Goal: Information Seeking & Learning: Understand process/instructions

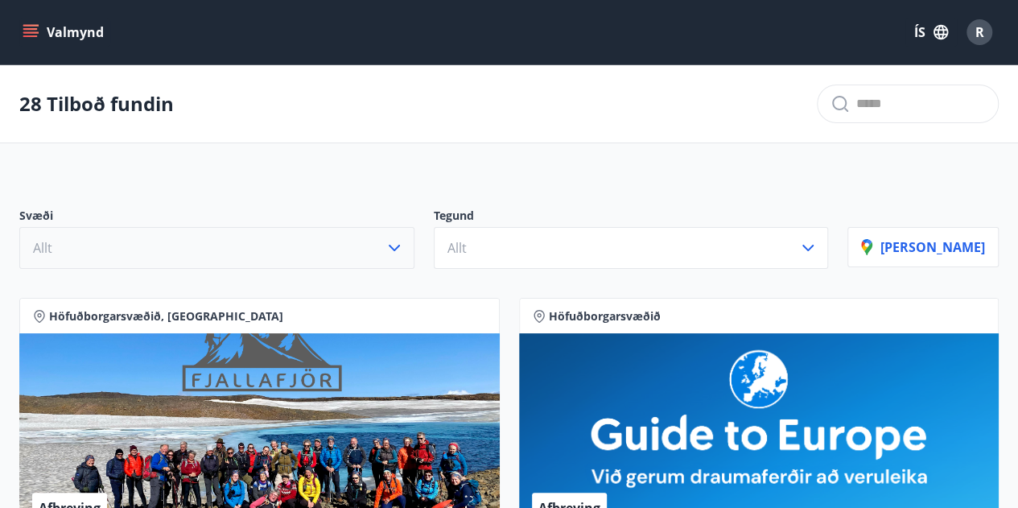
click at [391, 234] on button "Allt" at bounding box center [216, 248] width 395 height 42
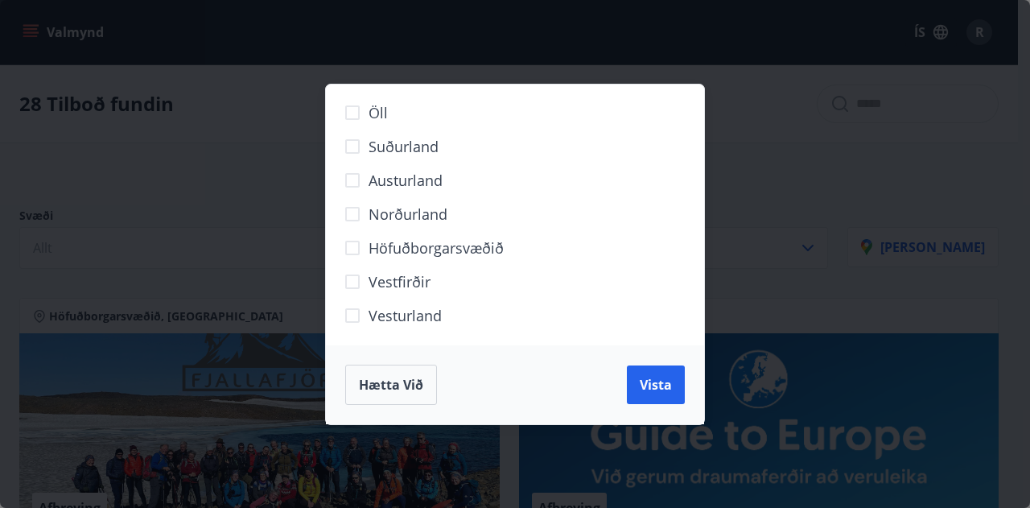
click at [389, 242] on span "Höfuðborgarsvæðið" at bounding box center [436, 247] width 135 height 21
click at [642, 384] on span "Vista" at bounding box center [656, 385] width 32 height 18
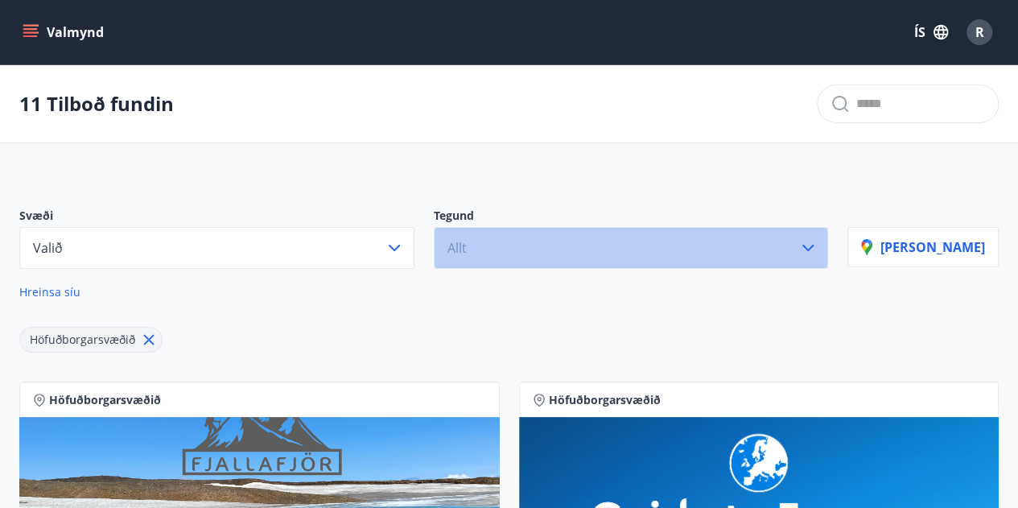
click at [601, 241] on button "Allt" at bounding box center [631, 248] width 395 height 42
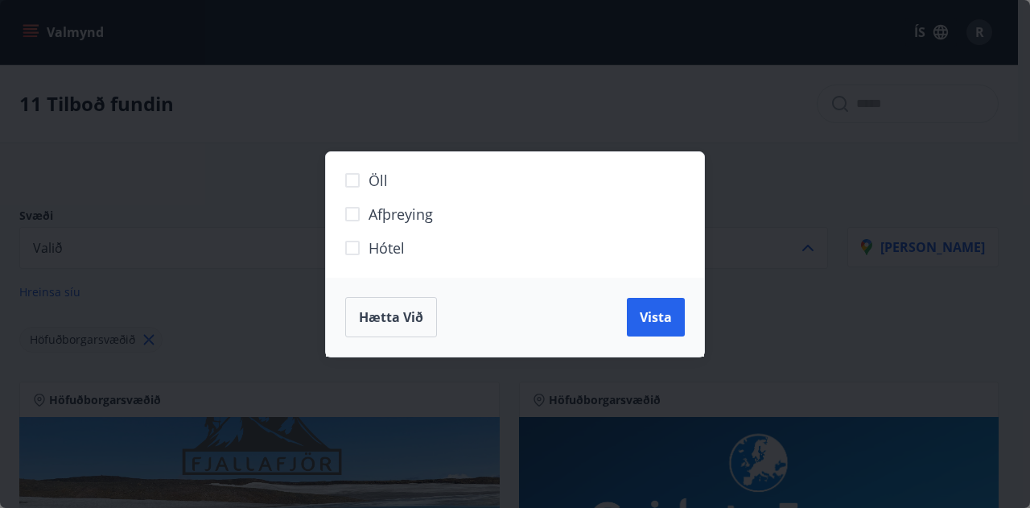
click at [373, 238] on span "Hótel" at bounding box center [387, 247] width 36 height 21
click at [652, 316] on span "Vista" at bounding box center [656, 317] width 32 height 18
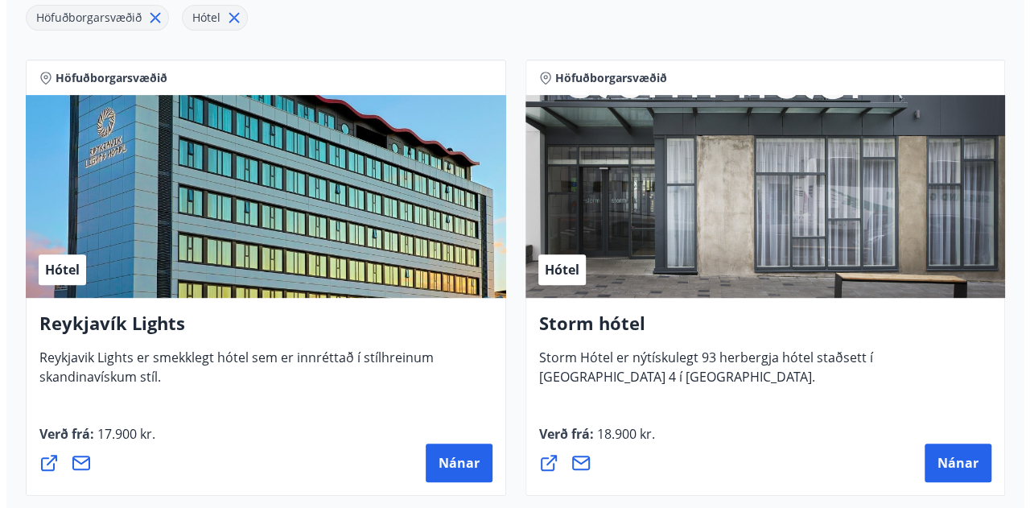
scroll to position [322, 0]
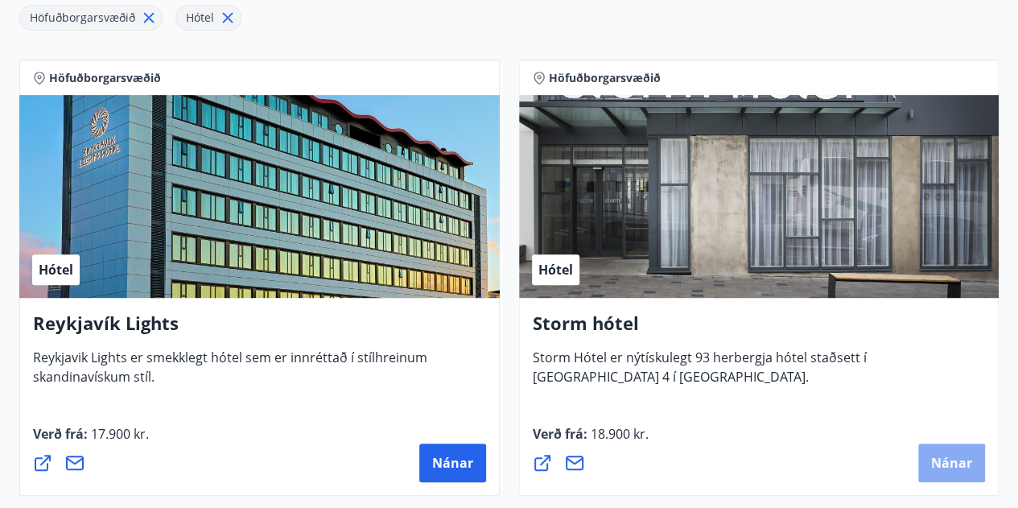
click at [951, 456] on span "Nánar" at bounding box center [951, 463] width 41 height 18
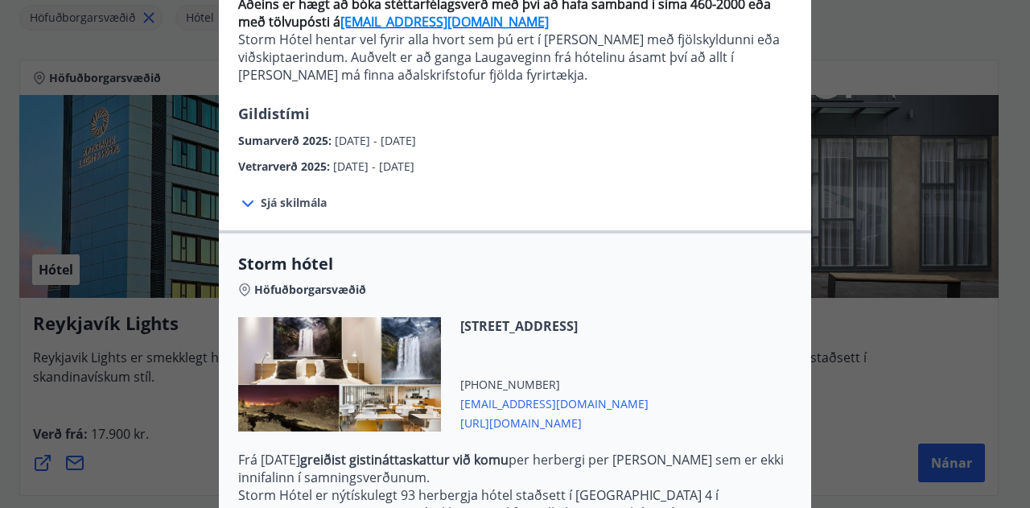
scroll to position [391, 0]
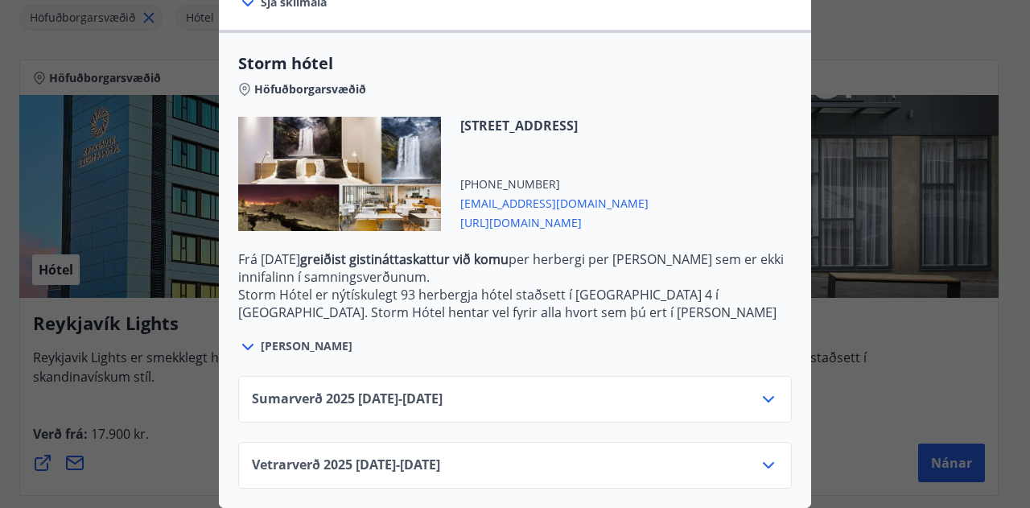
click at [487, 442] on div "Vetrarverð 2025 01.10.25 - 21.12.25" at bounding box center [515, 465] width 554 height 47
click at [482, 456] on div "Vetrarverð 2025 01.10.25 - 21.12.25" at bounding box center [515, 472] width 526 height 32
click at [759, 456] on icon at bounding box center [768, 465] width 19 height 19
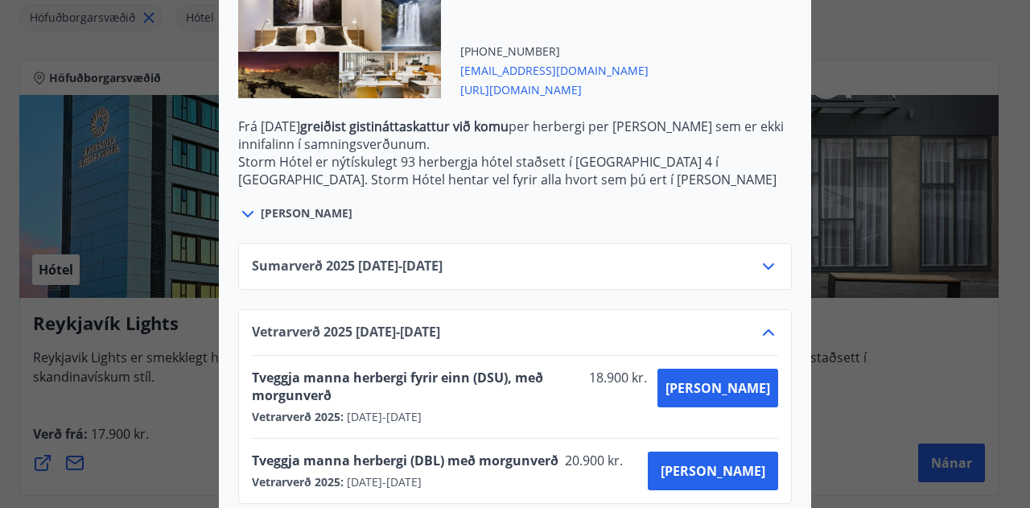
scroll to position [522, 0]
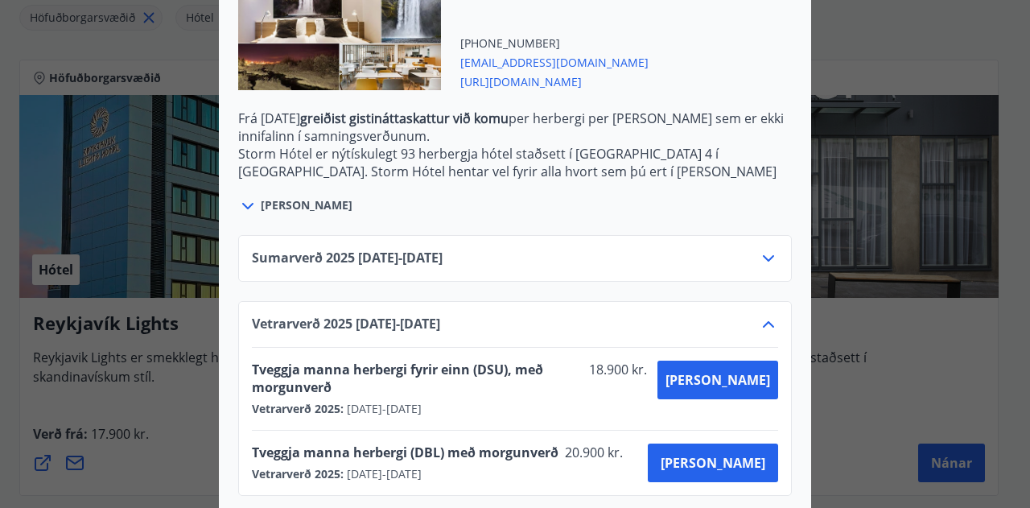
click at [759, 262] on icon at bounding box center [768, 258] width 19 height 19
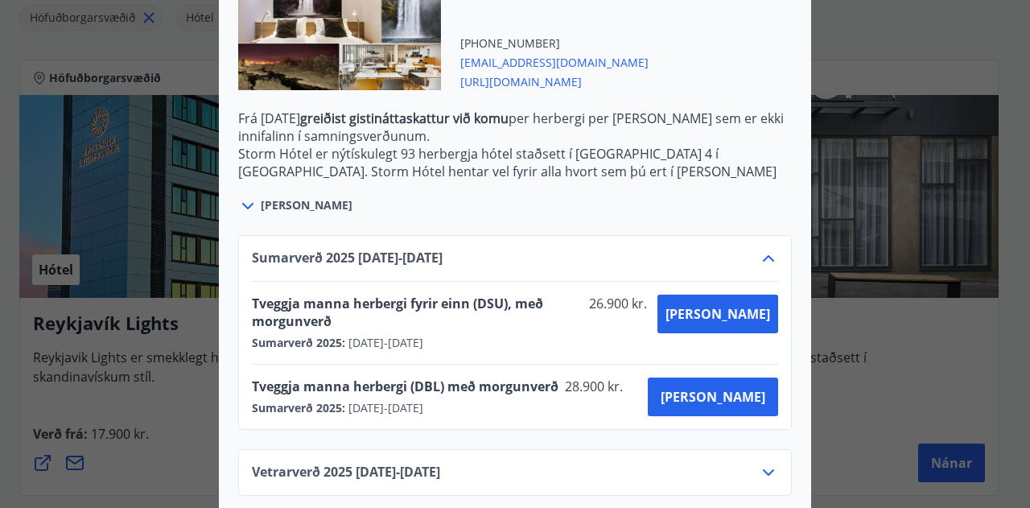
click at [760, 261] on icon at bounding box center [768, 258] width 19 height 19
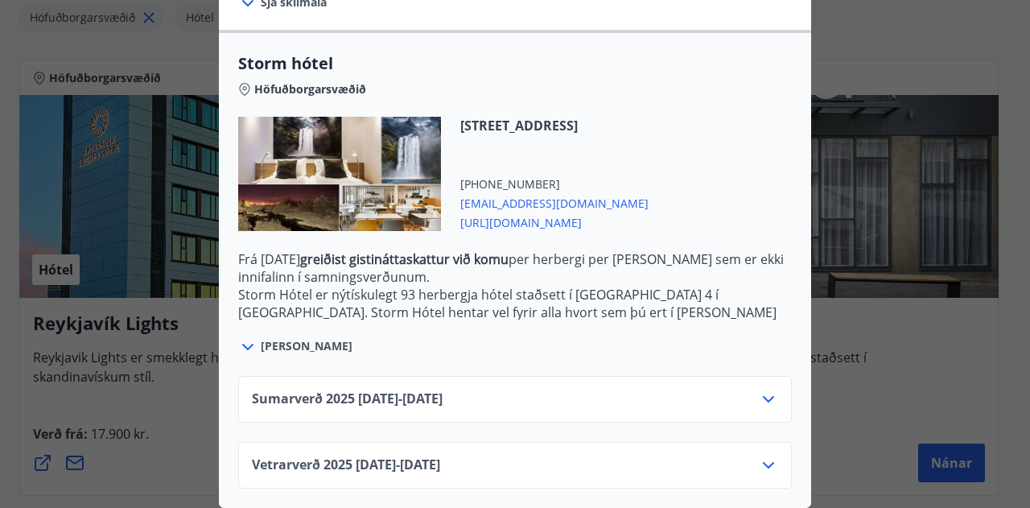
click at [763, 456] on icon at bounding box center [768, 465] width 19 height 19
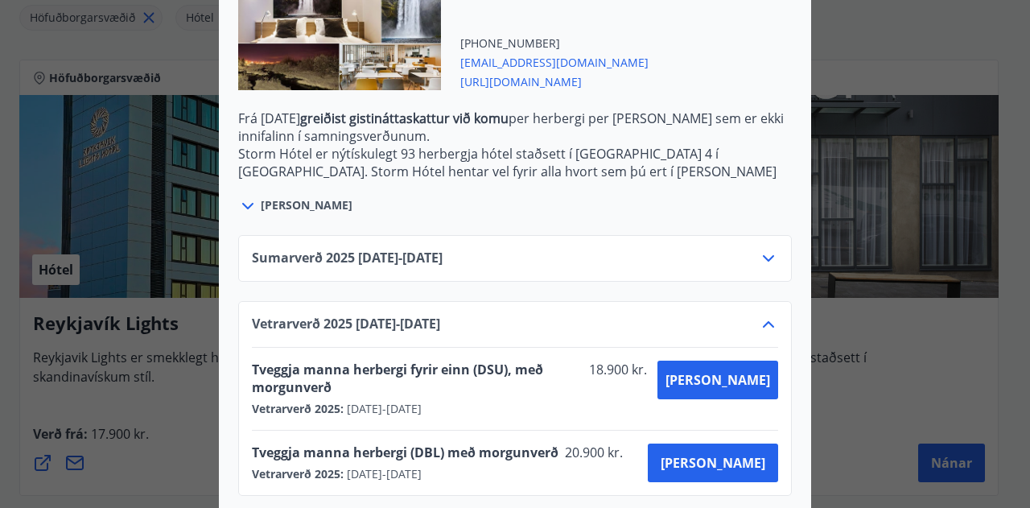
click at [763, 321] on icon at bounding box center [768, 324] width 11 height 6
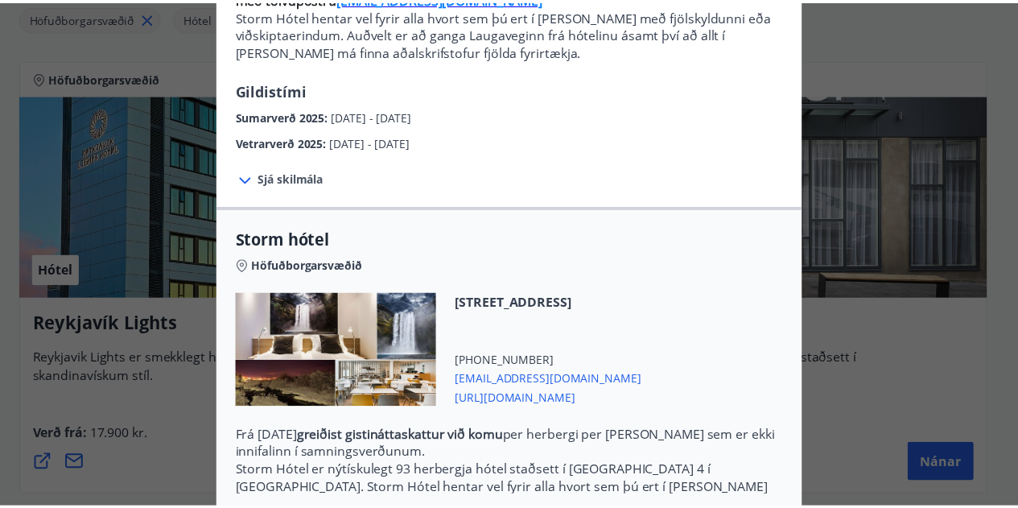
scroll to position [52, 0]
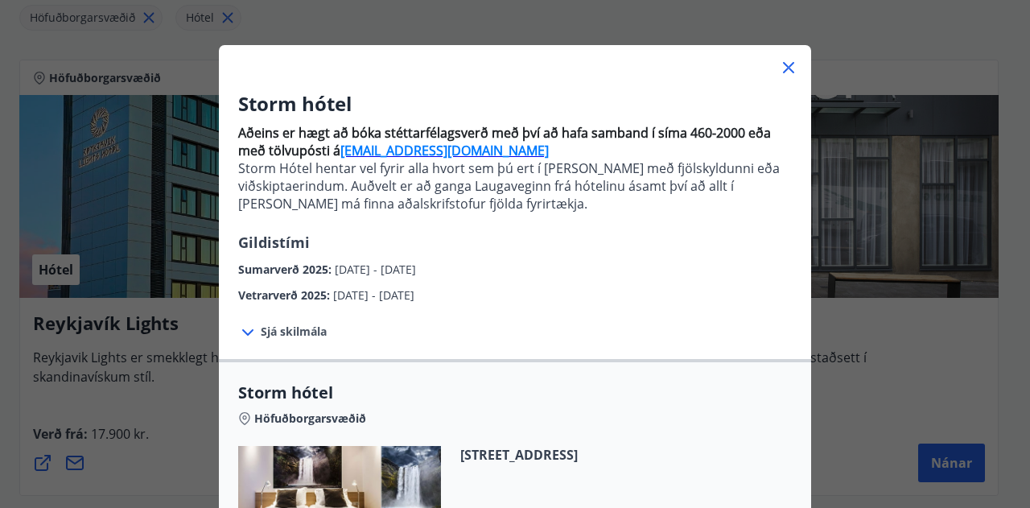
click at [783, 68] on icon at bounding box center [788, 67] width 11 height 11
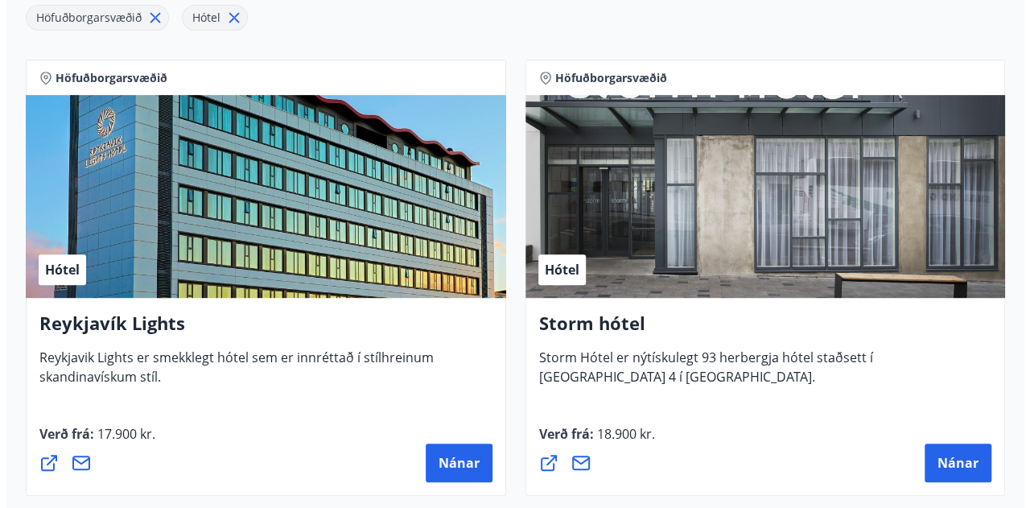
scroll to position [427, 0]
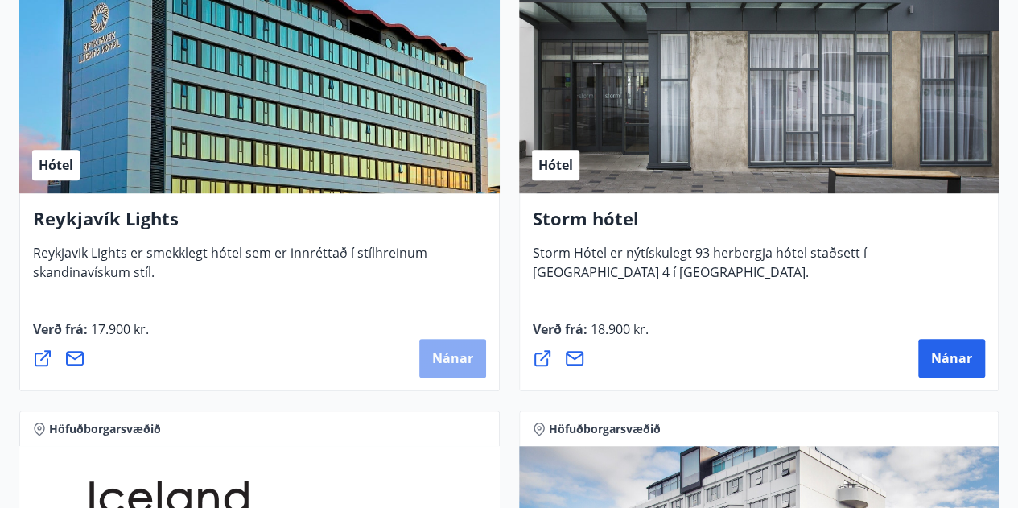
click at [453, 356] on span "Nánar" at bounding box center [452, 358] width 41 height 18
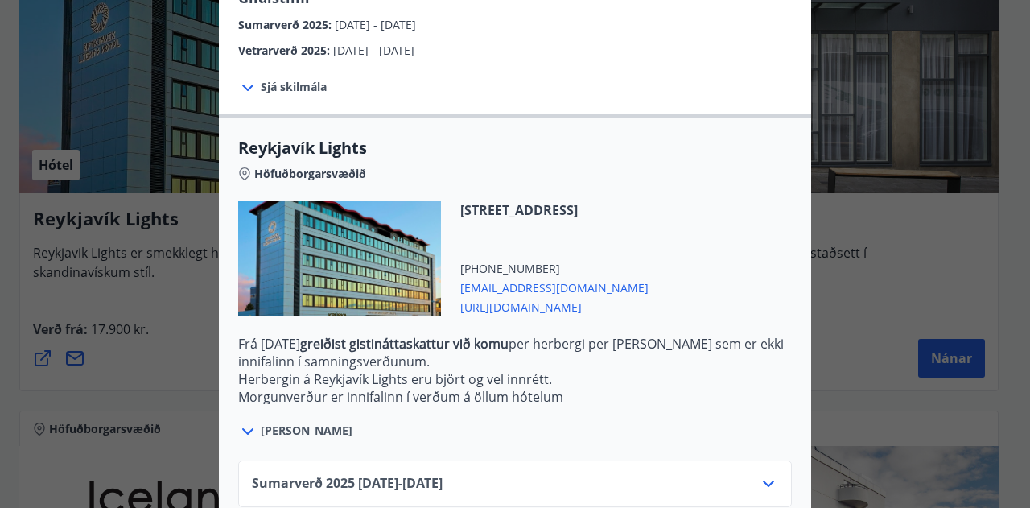
scroll to position [506, 0]
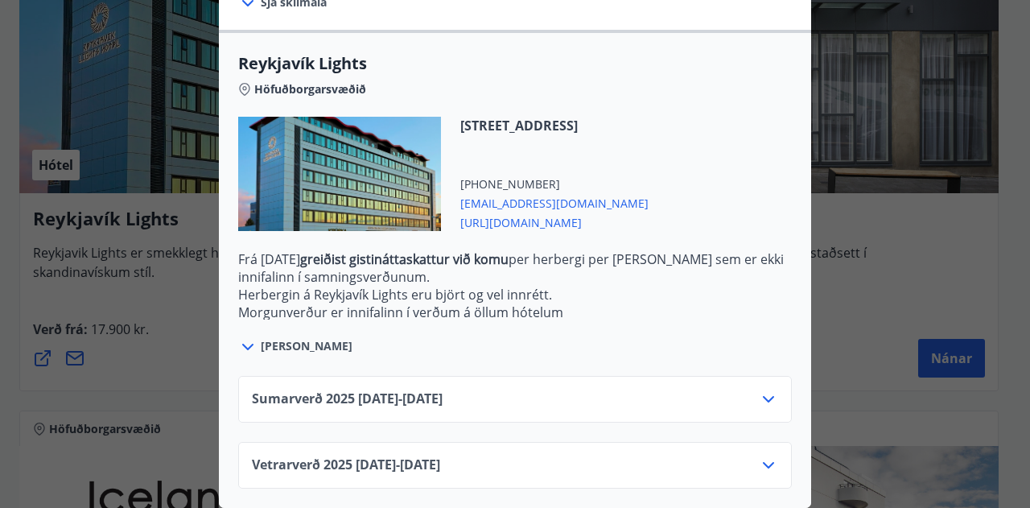
click at [763, 462] on icon at bounding box center [768, 465] width 11 height 6
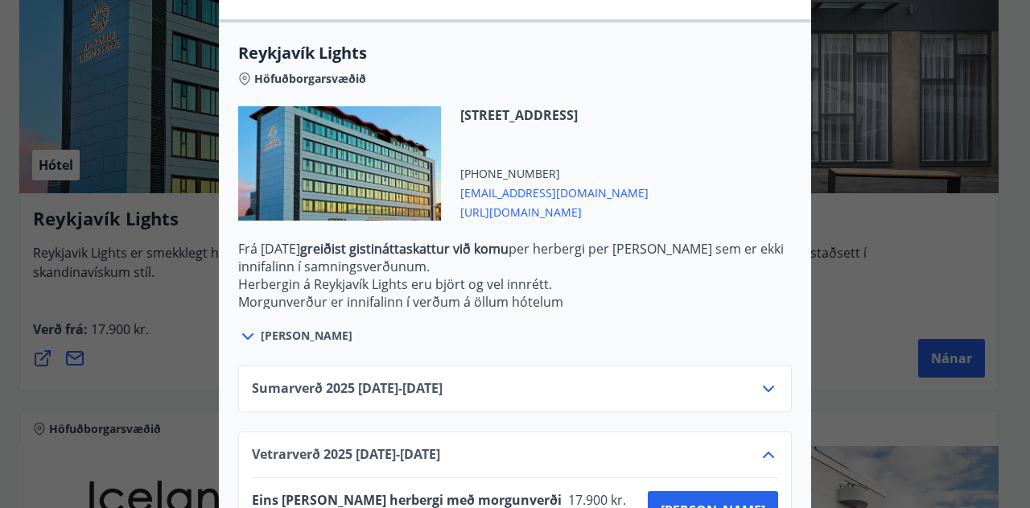
scroll to position [636, 0]
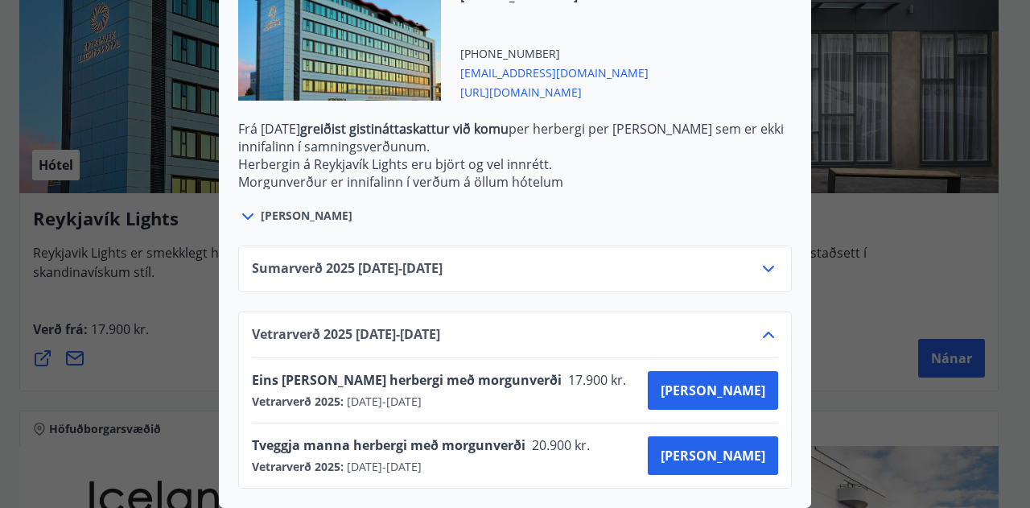
click at [766, 332] on icon at bounding box center [768, 335] width 11 height 6
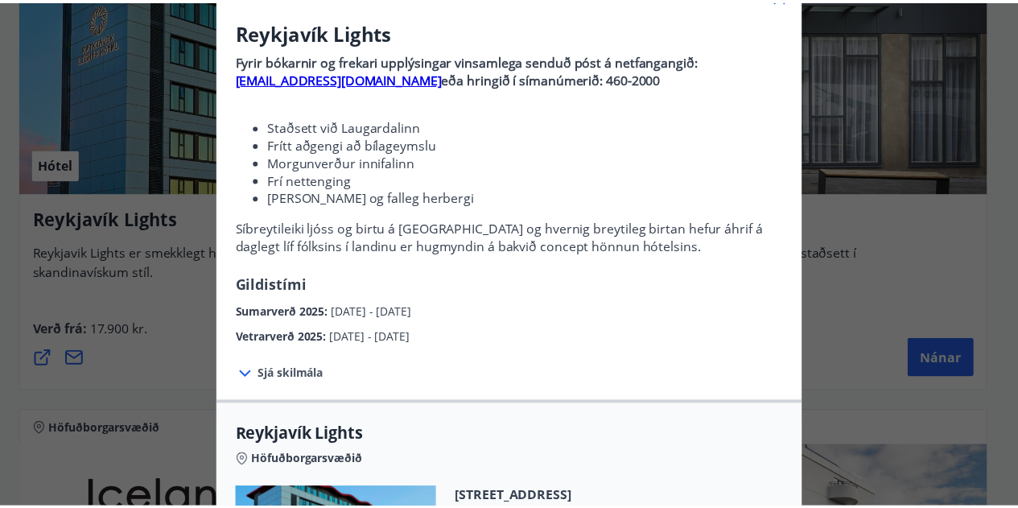
scroll to position [98, 0]
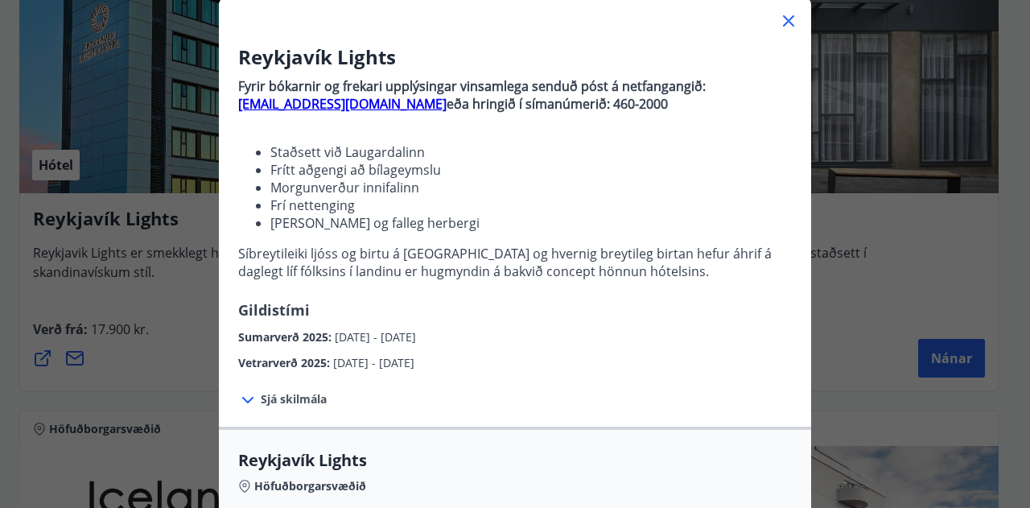
click at [326, 99] on strong "bokanir@keahotels.is" at bounding box center [342, 104] width 208 height 18
click at [128, 331] on div "Reykjavík Lights Fyrir bókarnir og frekari upplýsingar vinsamlega senduð póst á…" at bounding box center [515, 156] width 1030 height 508
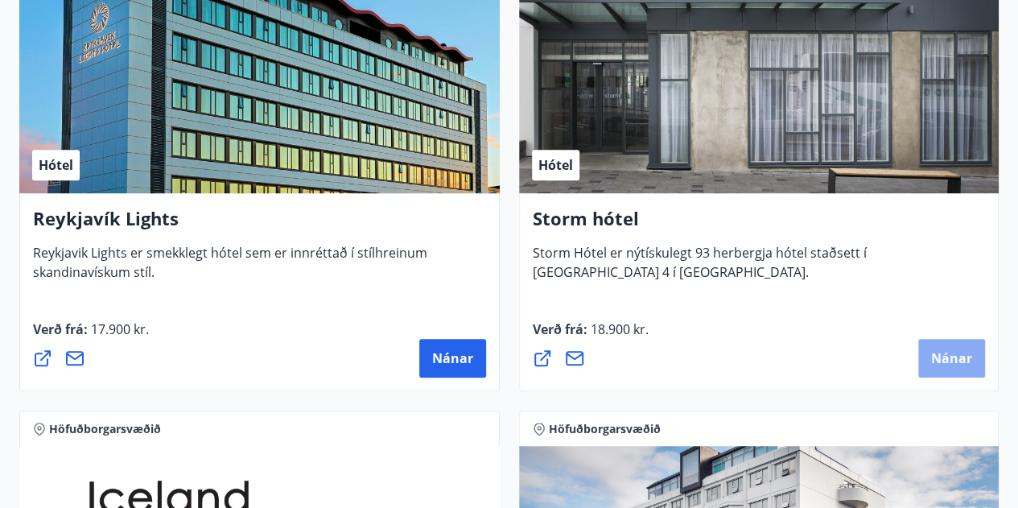
click at [947, 352] on span "Nánar" at bounding box center [951, 358] width 41 height 18
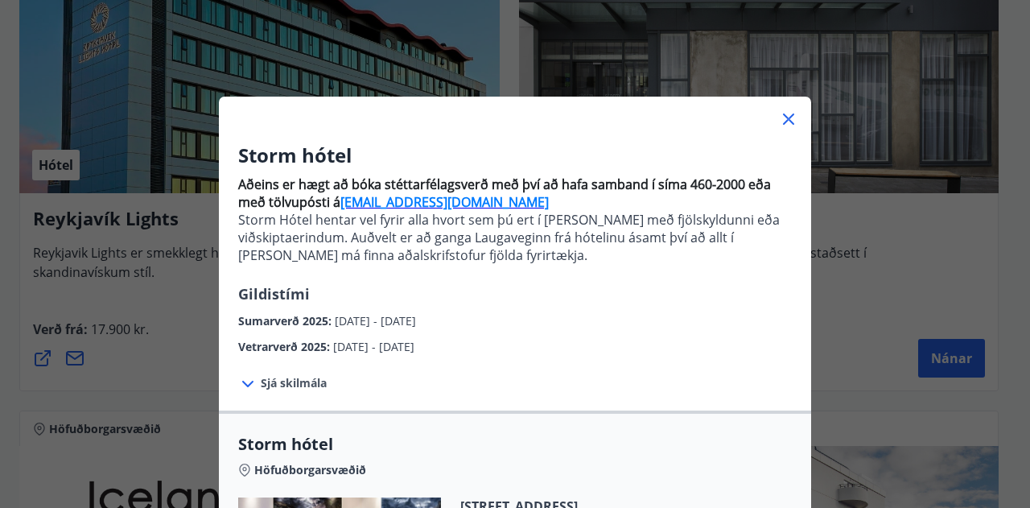
click at [791, 120] on icon at bounding box center [788, 118] width 19 height 19
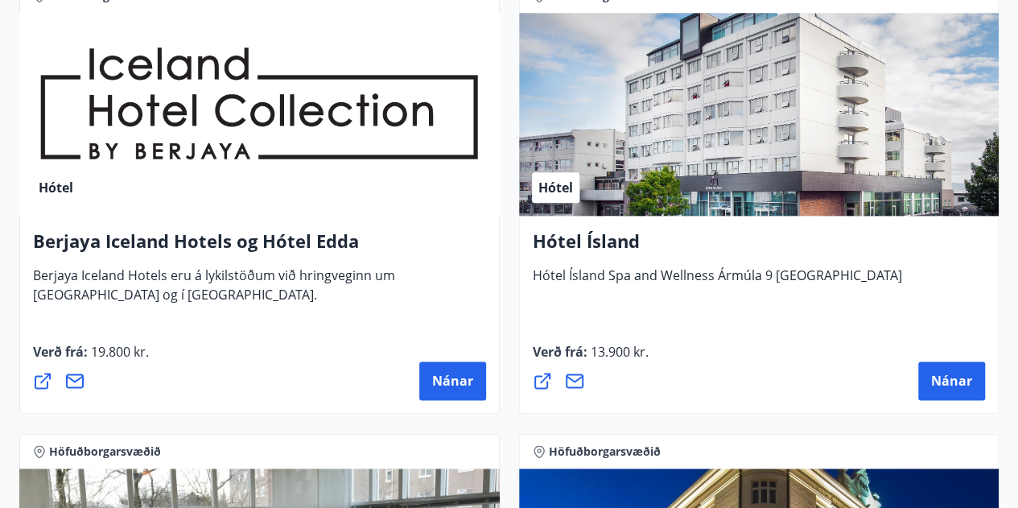
scroll to position [861, 0]
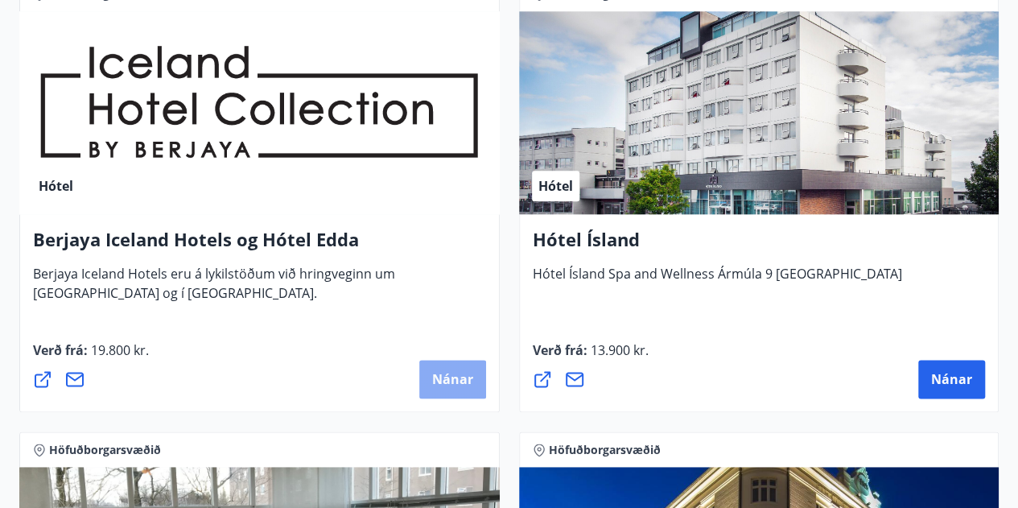
click at [438, 370] on span "Nánar" at bounding box center [452, 379] width 41 height 18
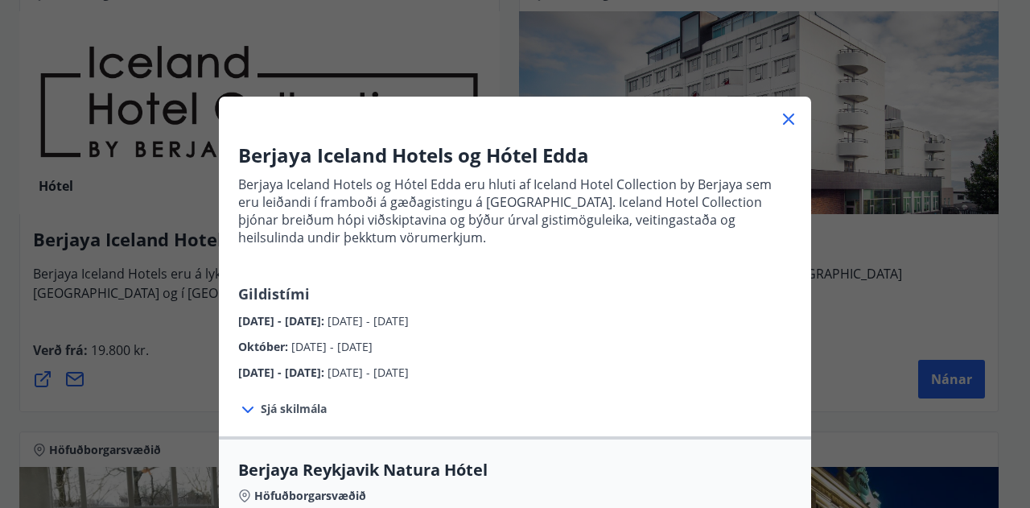
click at [779, 121] on icon at bounding box center [788, 118] width 19 height 19
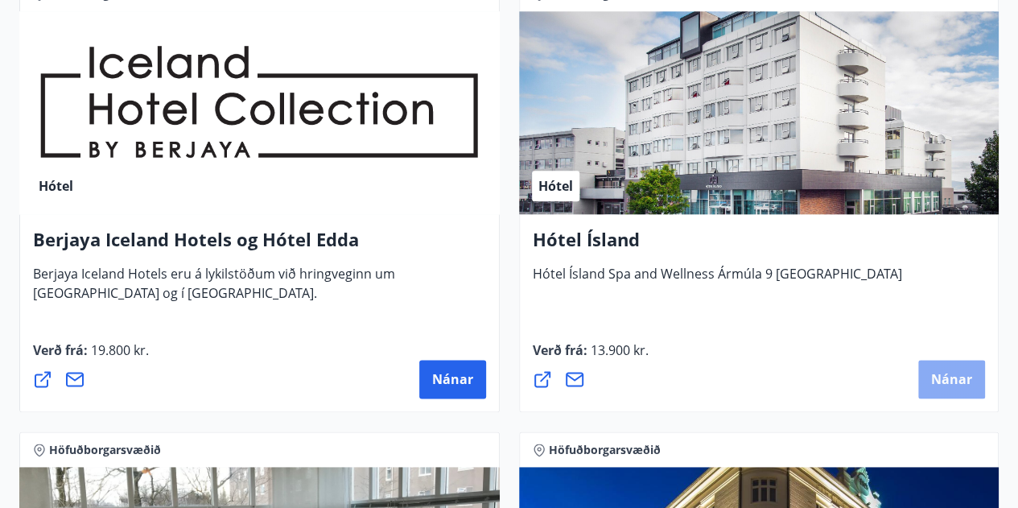
click at [939, 370] on span "Nánar" at bounding box center [951, 379] width 41 height 18
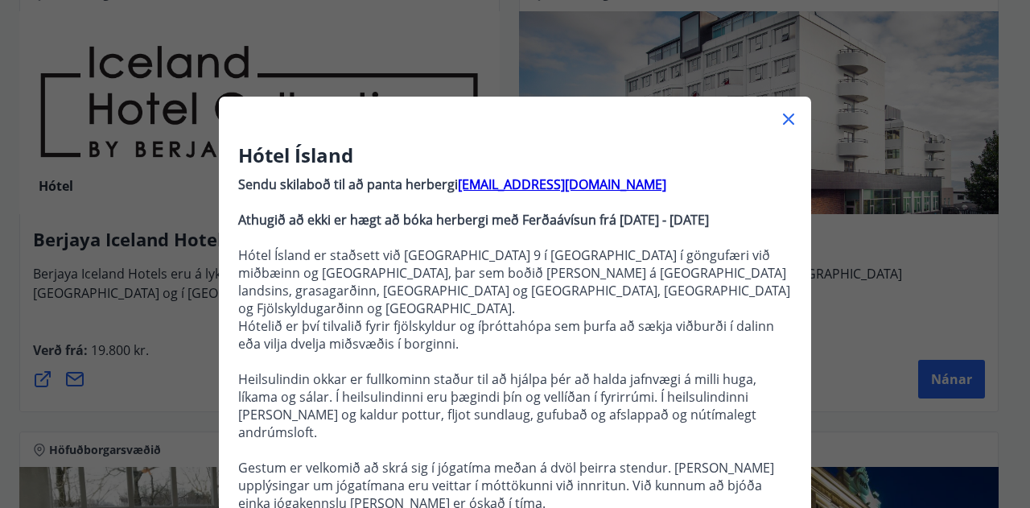
click at [784, 113] on icon at bounding box center [788, 118] width 19 height 19
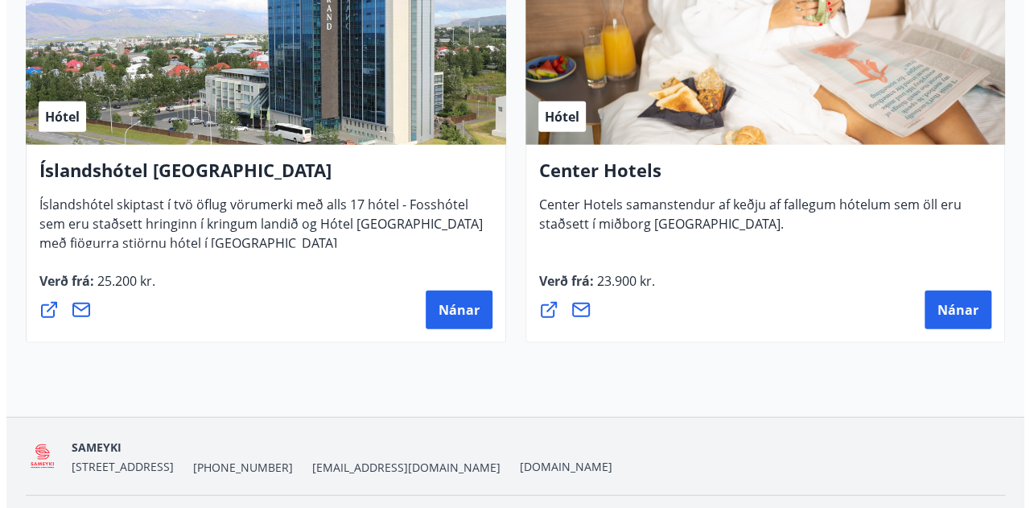
scroll to position [1842, 0]
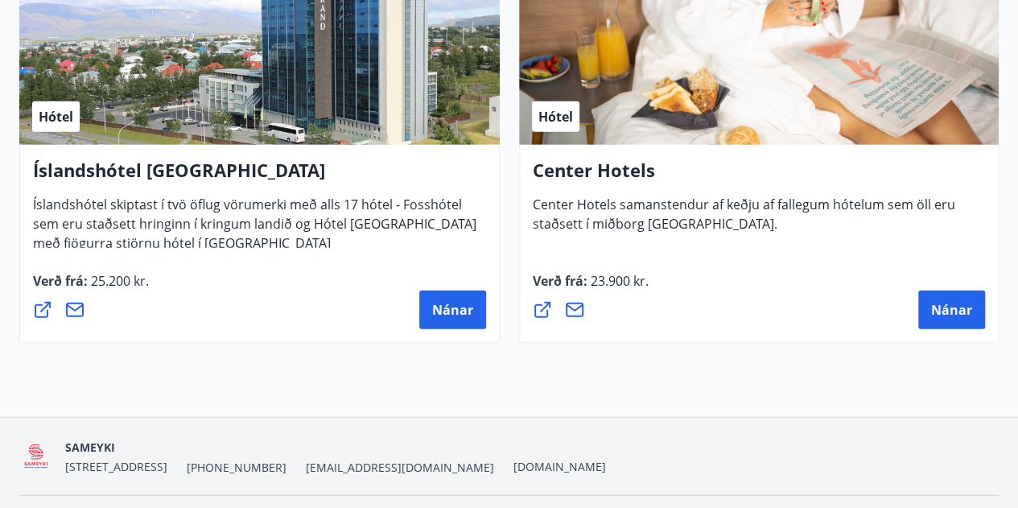
click at [445, 283] on div "Verð frá : 25.200 kr. Nánar" at bounding box center [259, 300] width 453 height 58
click at [446, 298] on button "Nánar" at bounding box center [452, 310] width 67 height 39
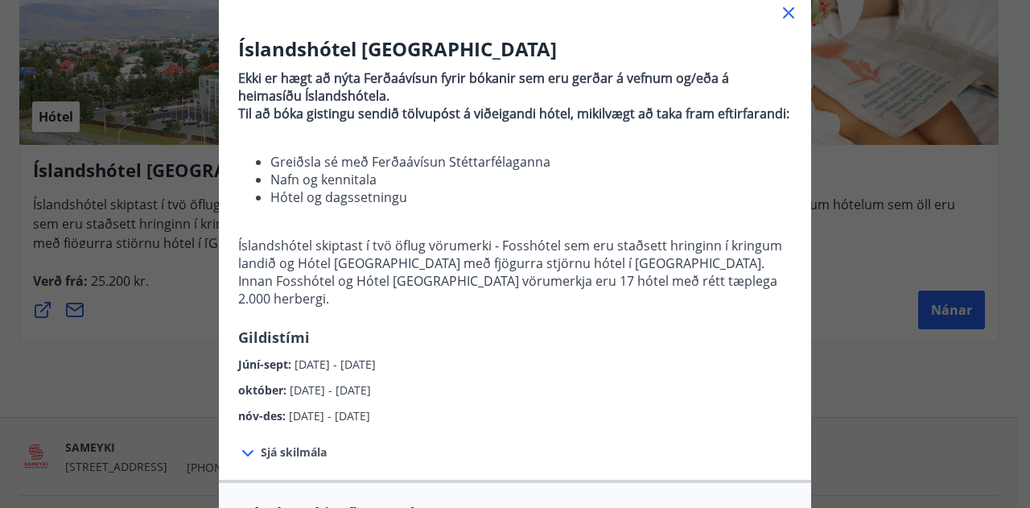
scroll to position [107, 0]
click at [181, 330] on div "Íslandshótel Reykjavík Ekki er hægt að nýta Ferðaávísun fyrir bókanir sem eru g…" at bounding box center [515, 147] width 1030 height 508
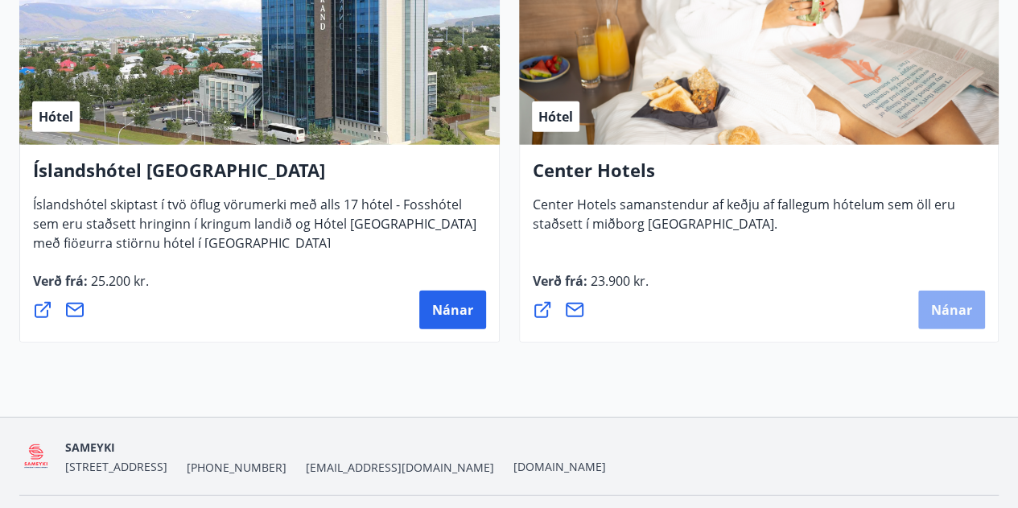
click at [960, 315] on span "Nánar" at bounding box center [951, 310] width 41 height 18
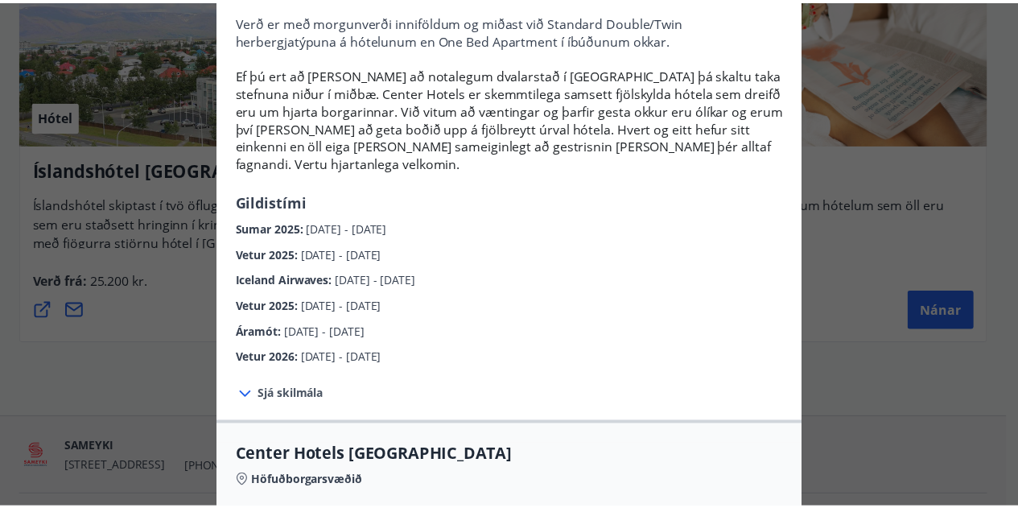
scroll to position [0, 0]
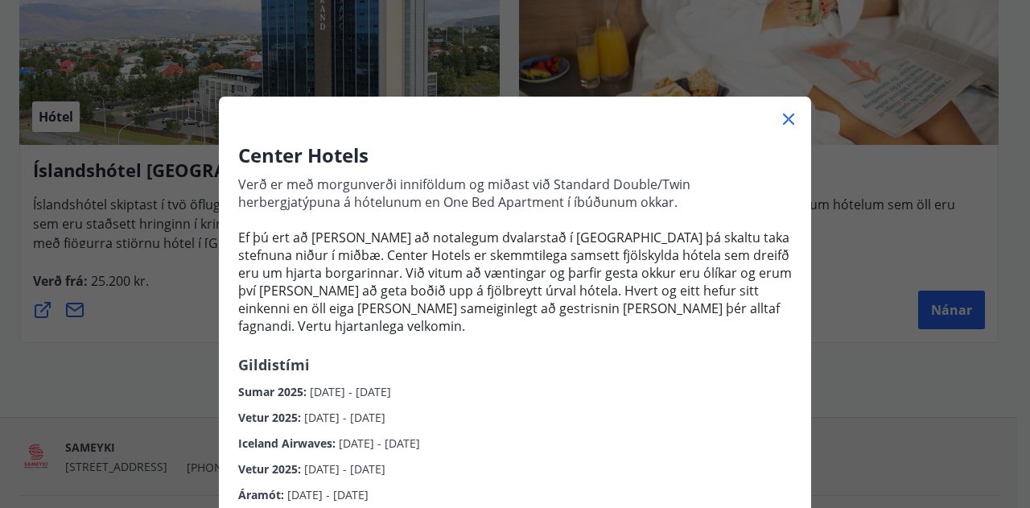
click at [910, 435] on div "Center Hotels Verð er með morgunverði inniföldum og miðast við Standard Double/…" at bounding box center [515, 254] width 1030 height 508
click at [885, 328] on div "Center Hotels Verð er með morgunverði inniföldum og miðast við Standard Double/…" at bounding box center [515, 254] width 1030 height 508
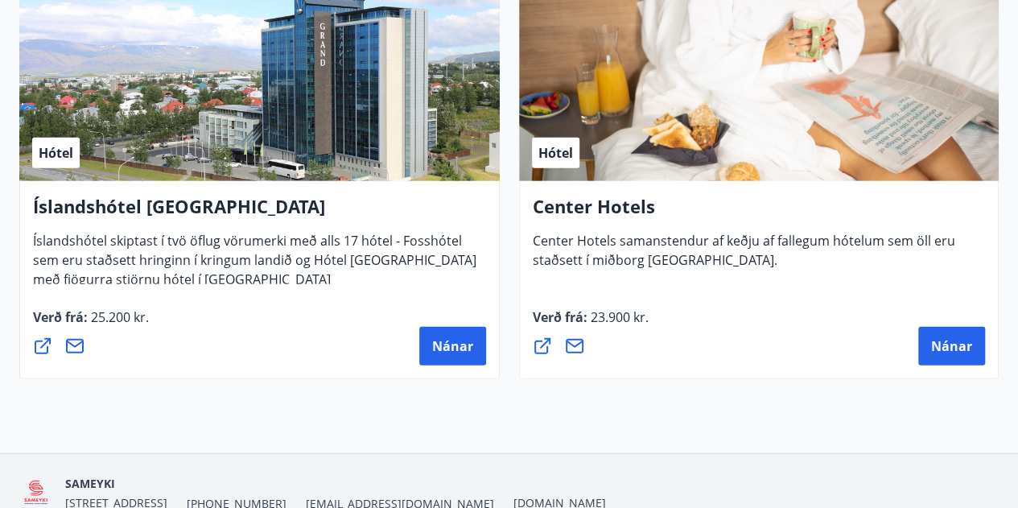
scroll to position [1806, 0]
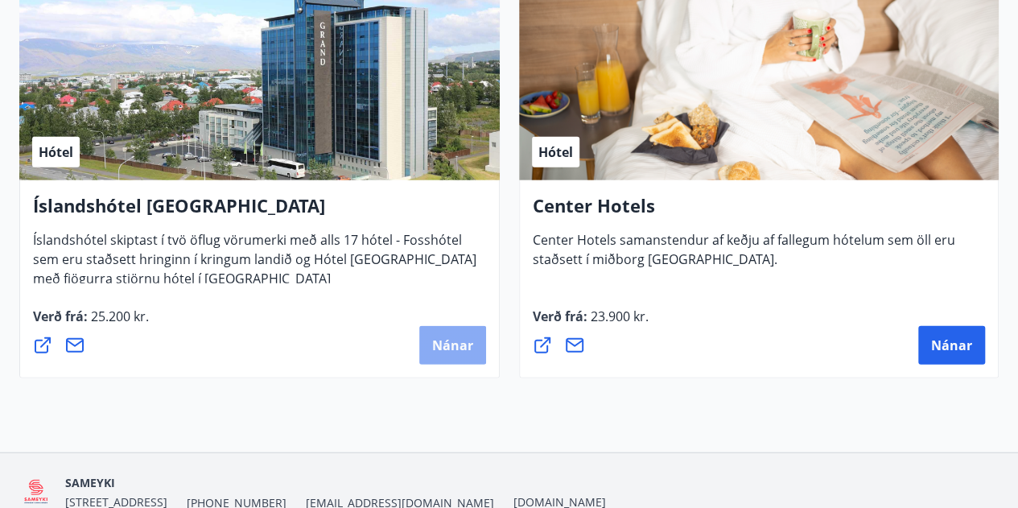
click at [440, 352] on span "Nánar" at bounding box center [452, 345] width 41 height 18
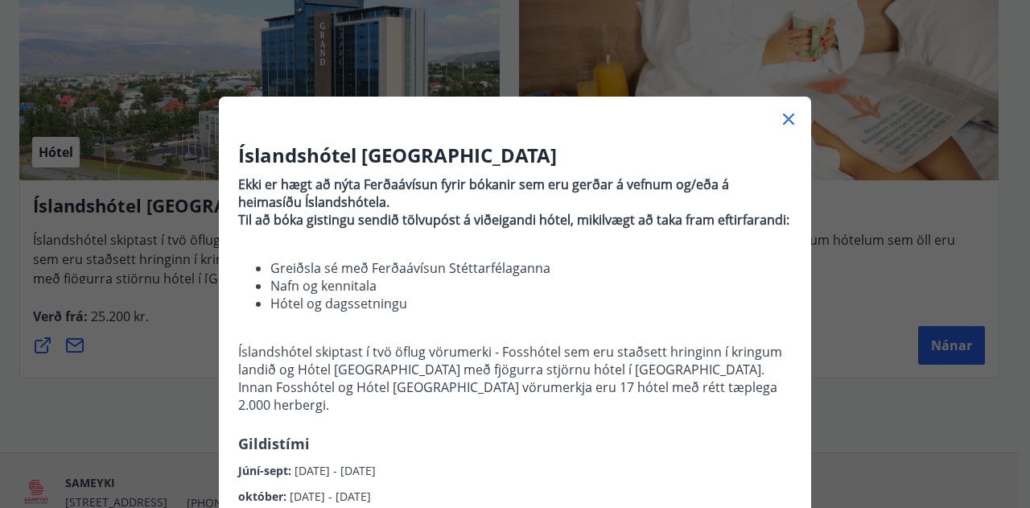
click at [832, 343] on div "Íslandshótel Reykjavík Ekki er hægt að nýta Ferðaávísun fyrir bókanir sem eru g…" at bounding box center [515, 254] width 1030 height 508
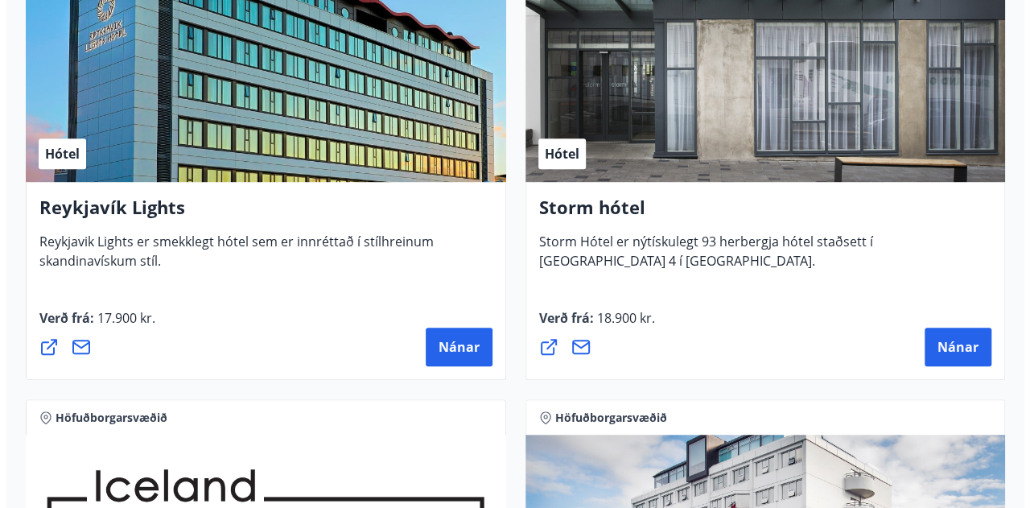
scroll to position [346, 0]
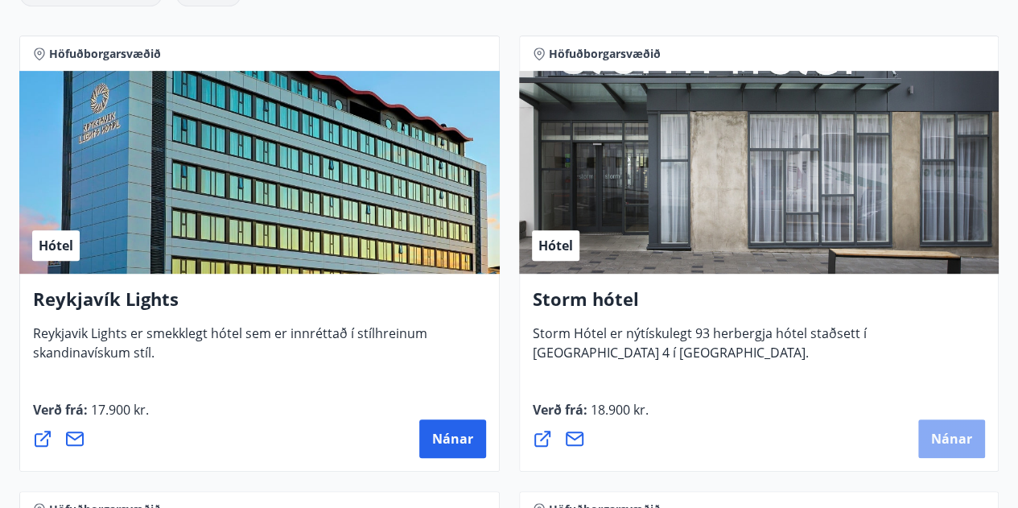
click at [963, 442] on span "Nánar" at bounding box center [951, 439] width 41 height 18
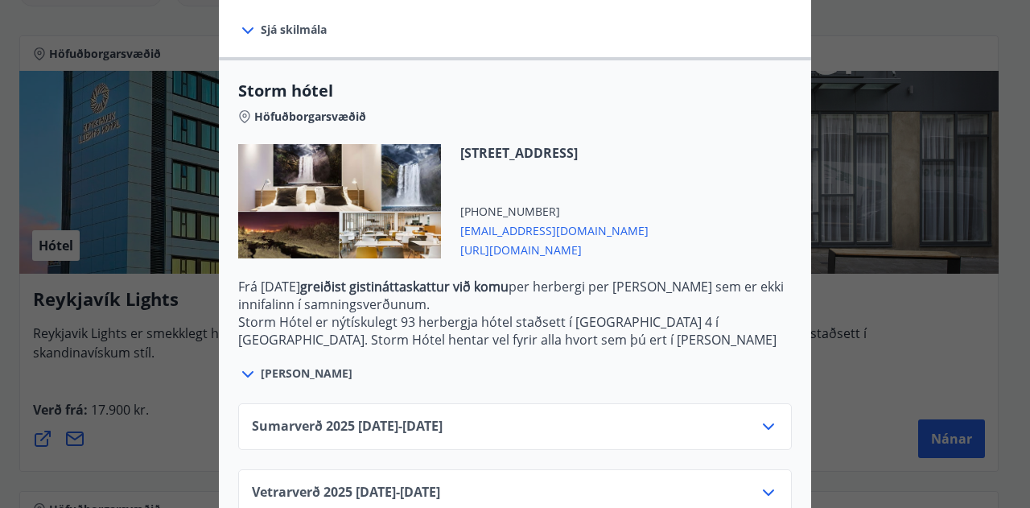
scroll to position [391, 0]
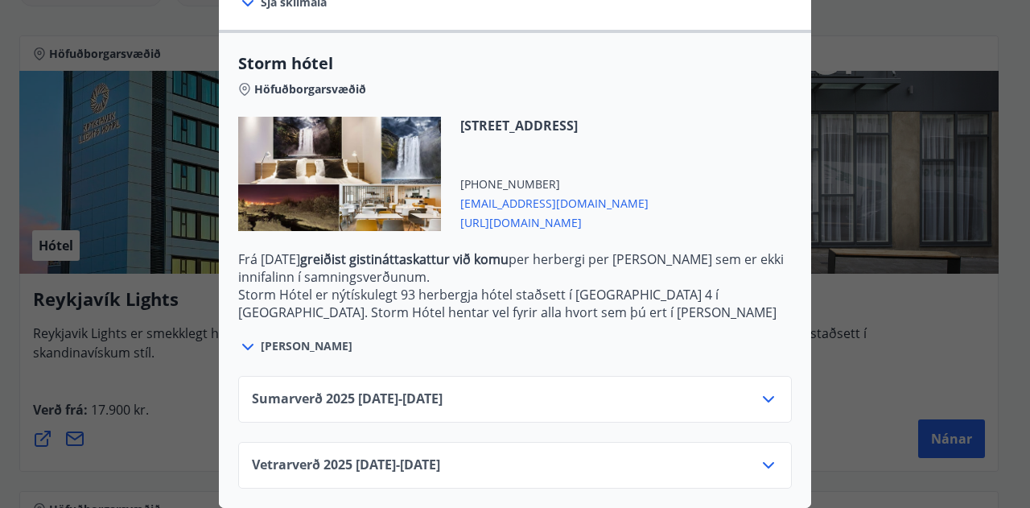
click at [261, 338] on span "Sjá meira" at bounding box center [307, 346] width 92 height 16
click at [242, 344] on icon at bounding box center [247, 347] width 11 height 6
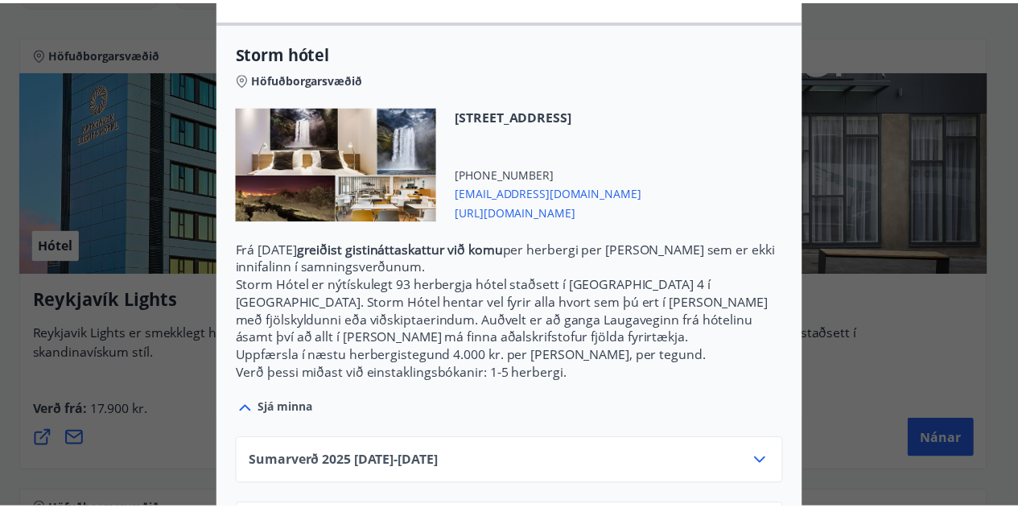
scroll to position [0, 0]
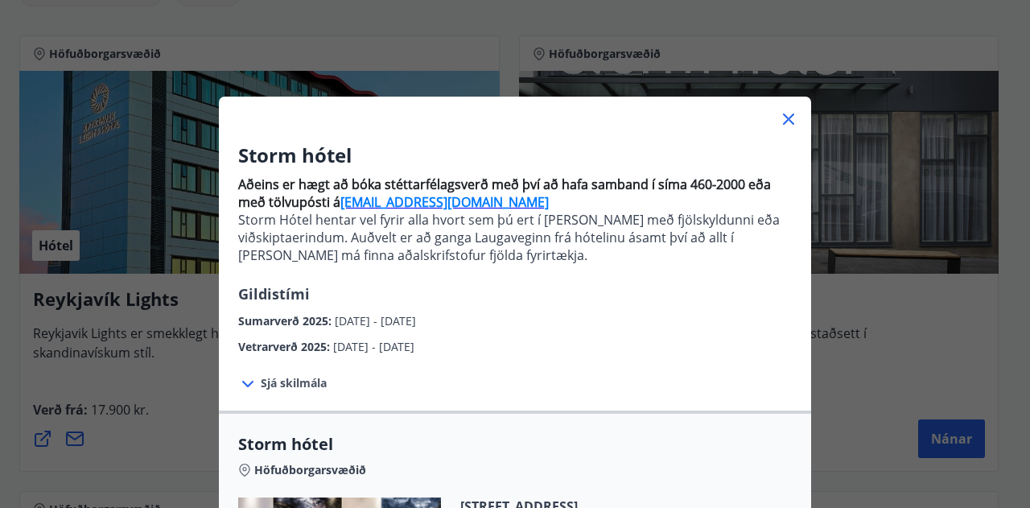
click at [117, 466] on div "Storm hótel Aðeins er hægt að bóka stéttarfélagsverð með því að hafa samband í …" at bounding box center [515, 254] width 1030 height 508
click at [139, 429] on div "Storm hótel Aðeins er hægt að bóka stéttarfélagsverð með því að hafa samband í …" at bounding box center [515, 254] width 1030 height 508
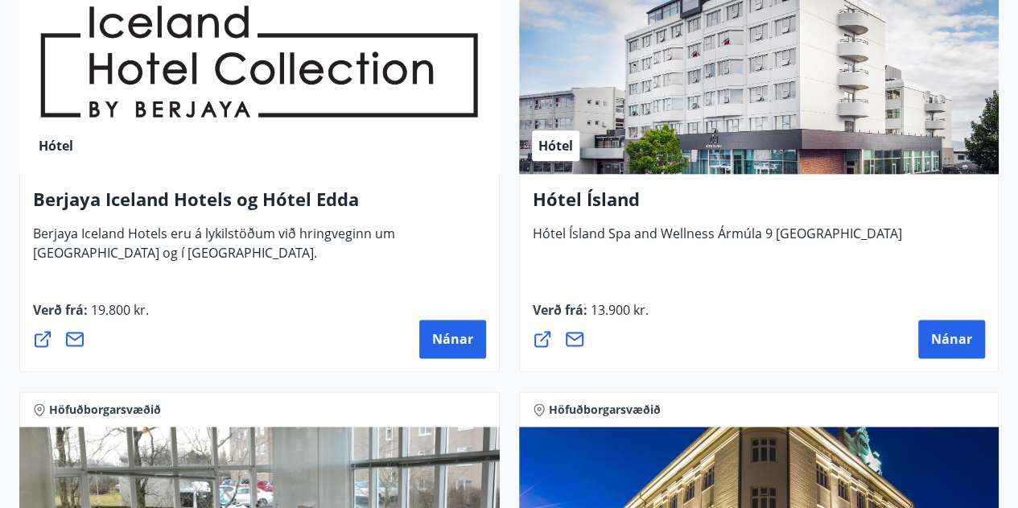
scroll to position [901, 0]
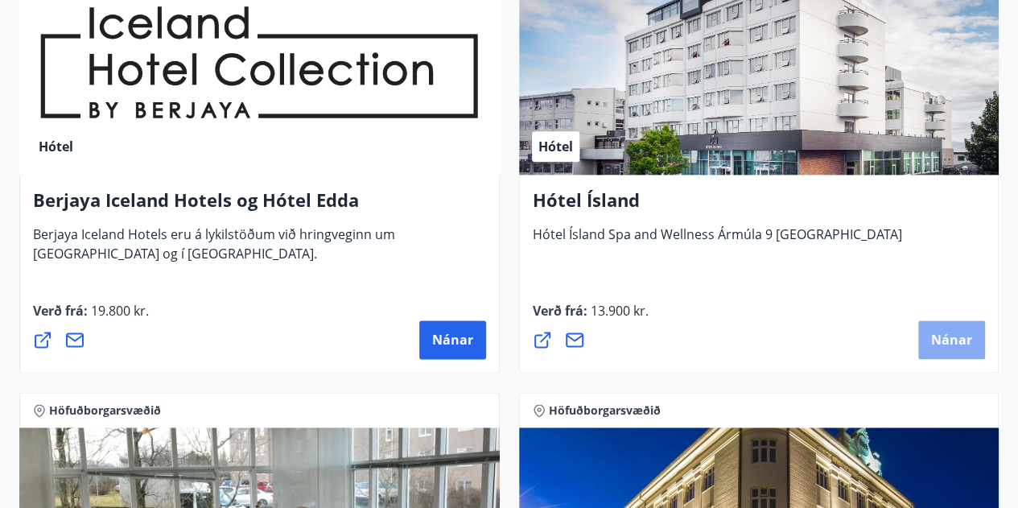
click at [927, 334] on button "Nánar" at bounding box center [951, 339] width 67 height 39
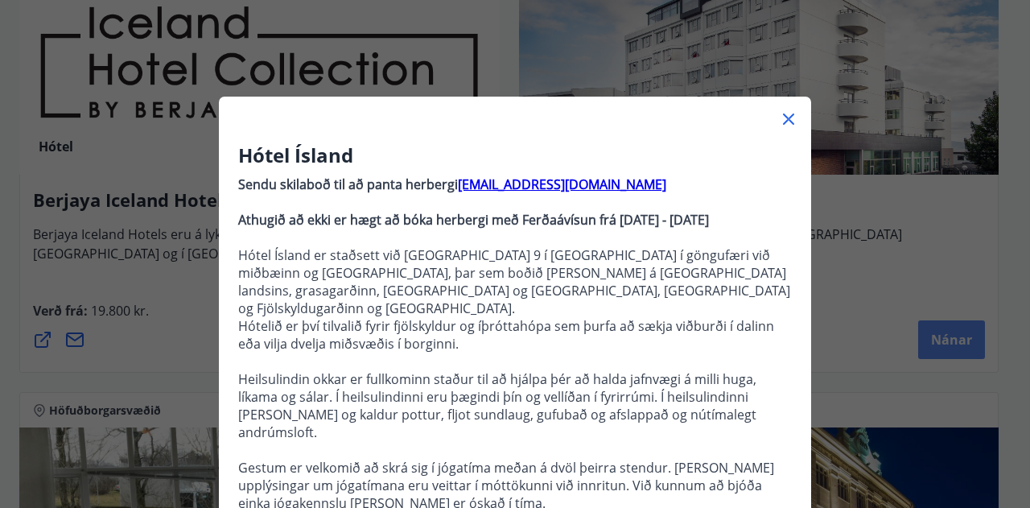
click at [927, 334] on div "Hótel Ísland Sendu skilaboð til að panta herbergi reception@hotelisland.is Athu…" at bounding box center [515, 254] width 1030 height 508
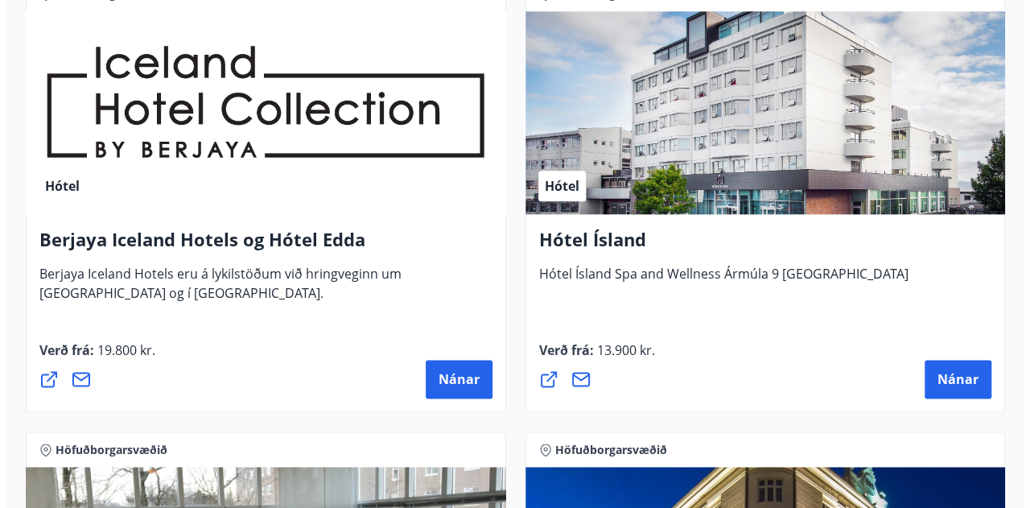
scroll to position [871, 0]
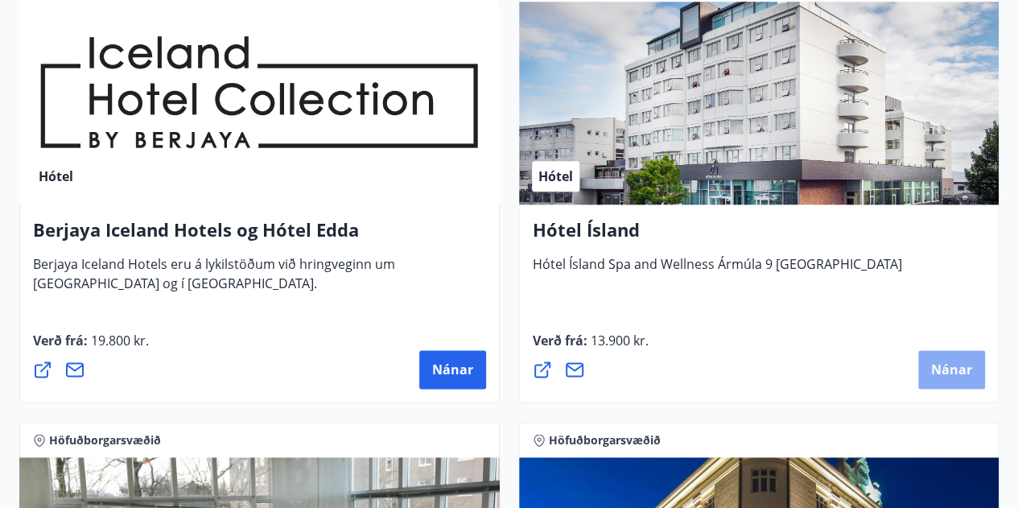
click at [939, 373] on span "Nánar" at bounding box center [951, 370] width 41 height 18
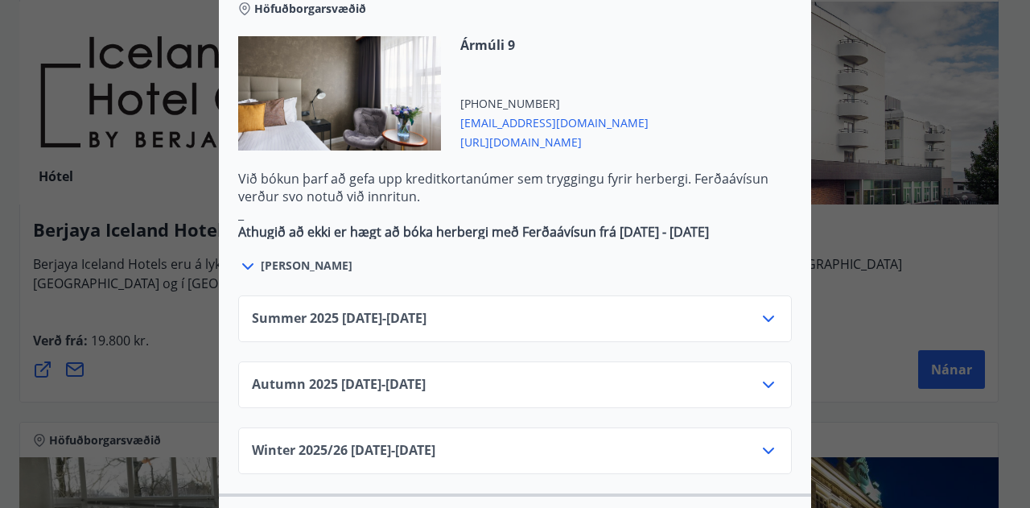
scroll to position [991, 0]
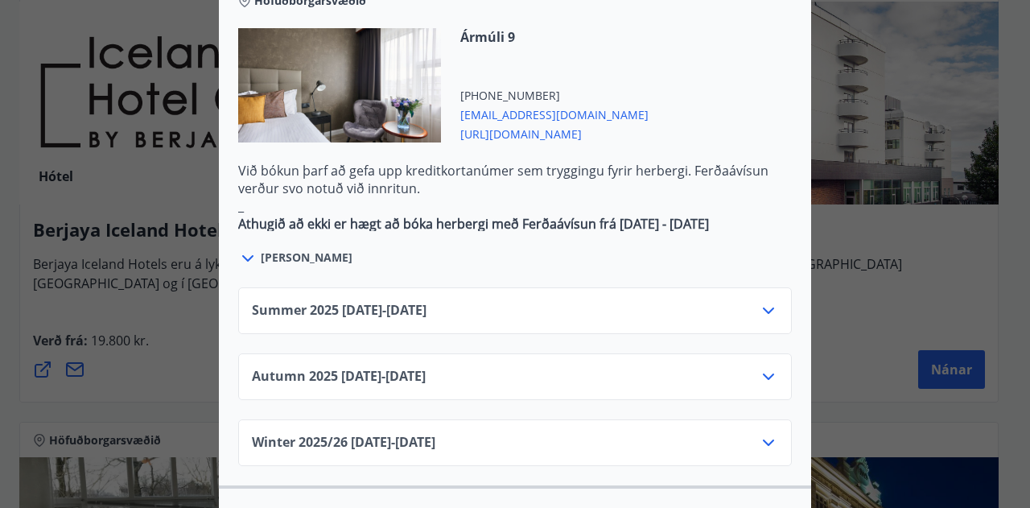
click at [766, 367] on icon at bounding box center [768, 376] width 19 height 19
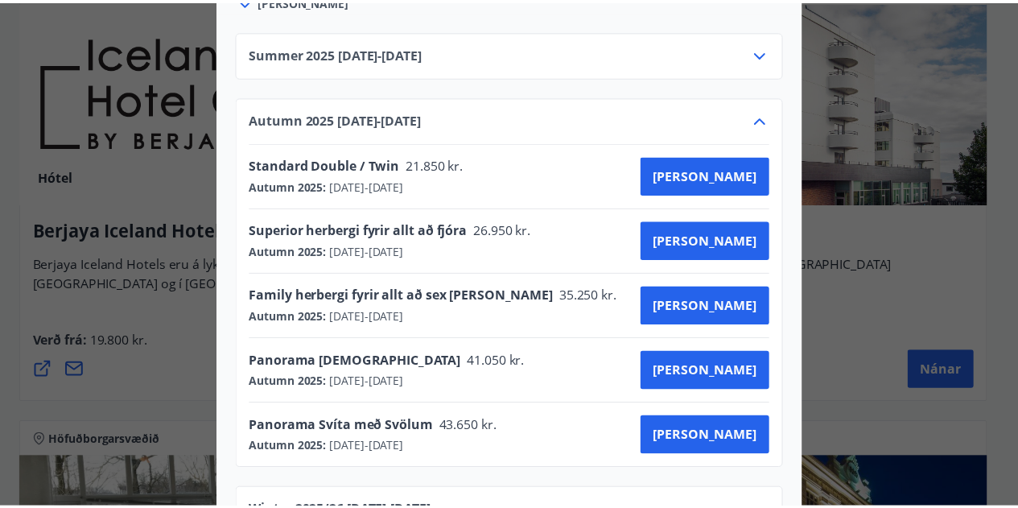
scroll to position [0, 0]
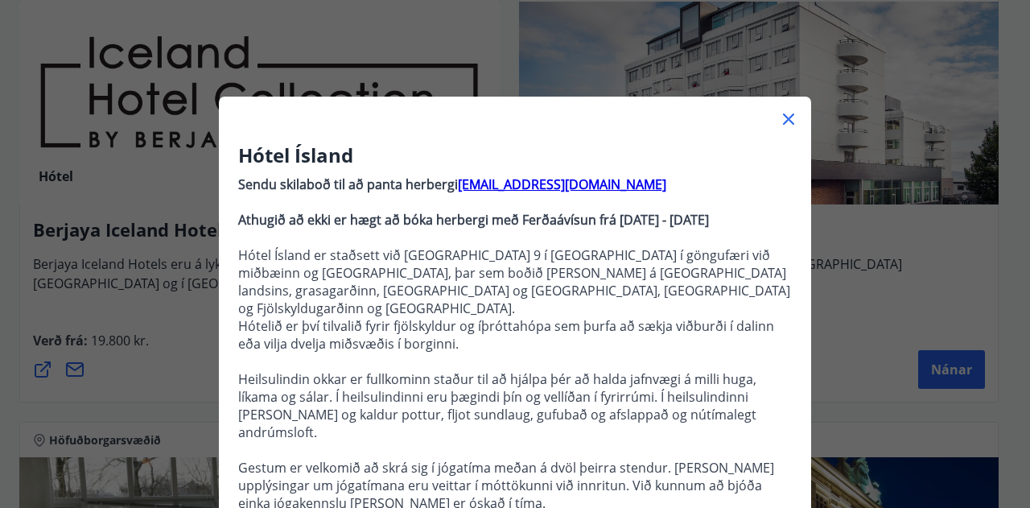
click at [947, 318] on div "Hótel Ísland Sendu skilaboð til að panta herbergi reception@hotelisland.is Athu…" at bounding box center [515, 254] width 1030 height 508
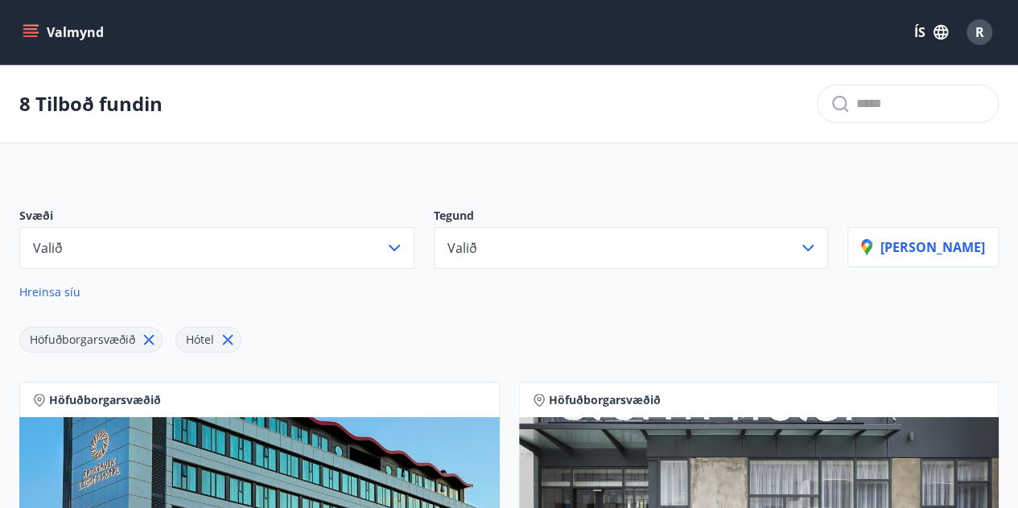
click at [35, 30] on icon "menu" at bounding box center [30, 29] width 14 height 2
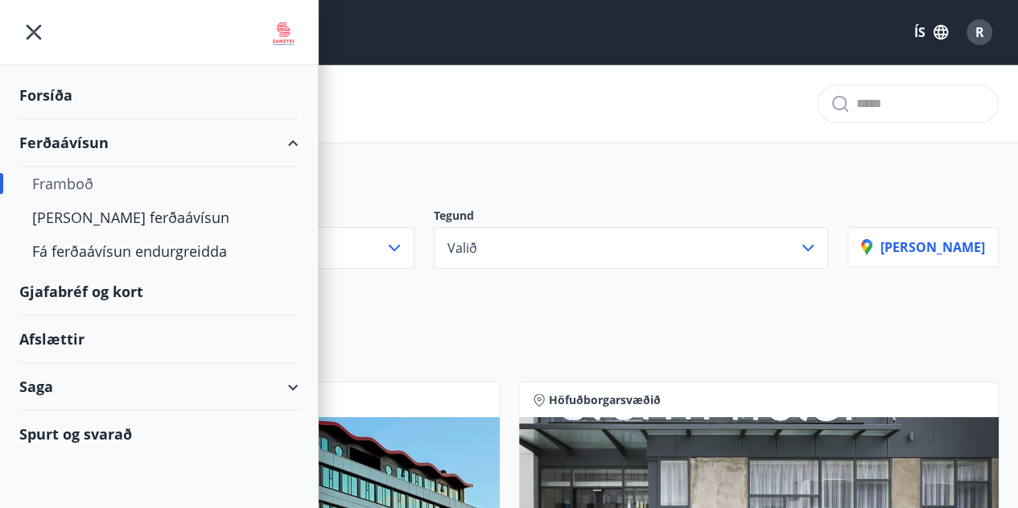
click at [64, 131] on div "Ferðaávísun" at bounding box center [158, 142] width 279 height 47
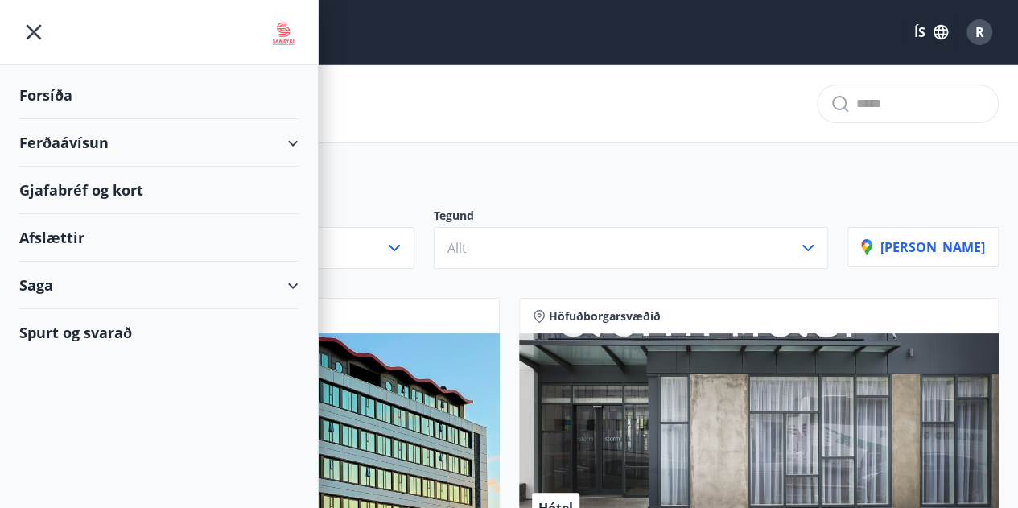
click at [64, 131] on div "Ferðaávísun" at bounding box center [158, 142] width 279 height 47
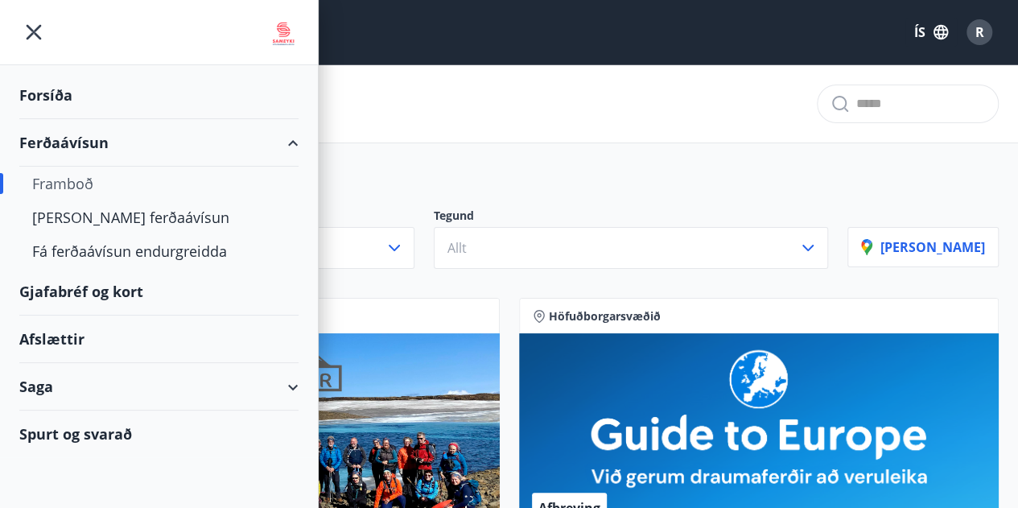
click at [92, 341] on div "Afslættir" at bounding box center [158, 339] width 279 height 47
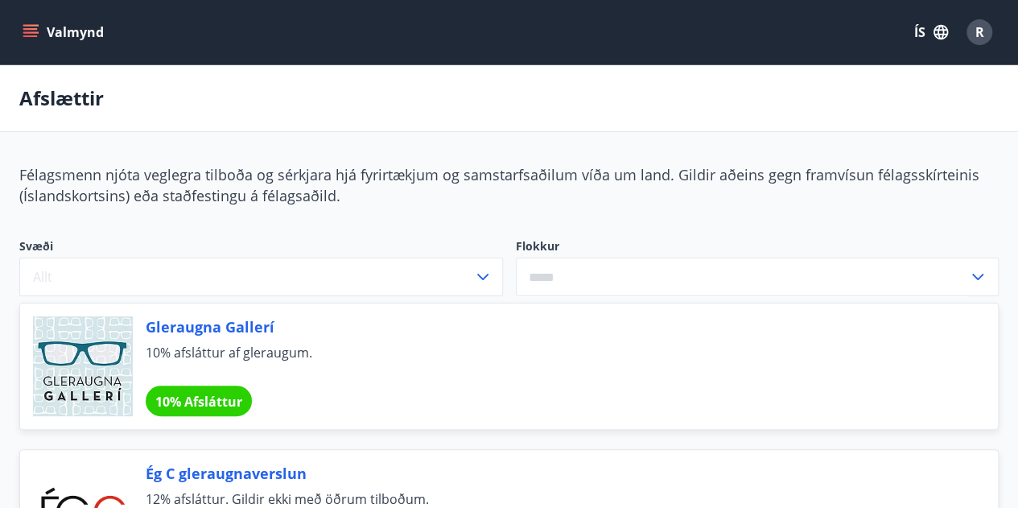
click at [31, 30] on icon "menu" at bounding box center [30, 29] width 14 height 2
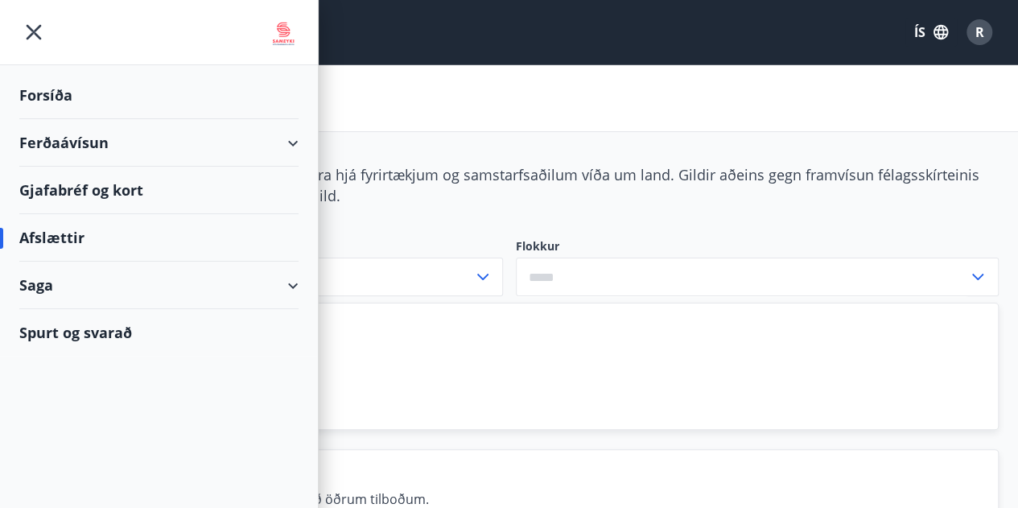
click at [48, 296] on div "Saga" at bounding box center [158, 285] width 279 height 47
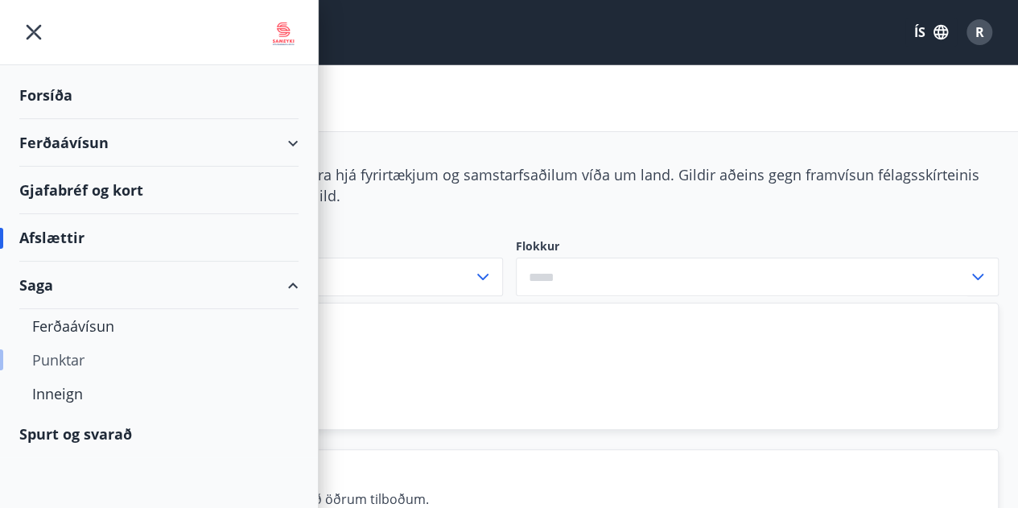
click at [67, 368] on div "Punktar" at bounding box center [159, 360] width 254 height 34
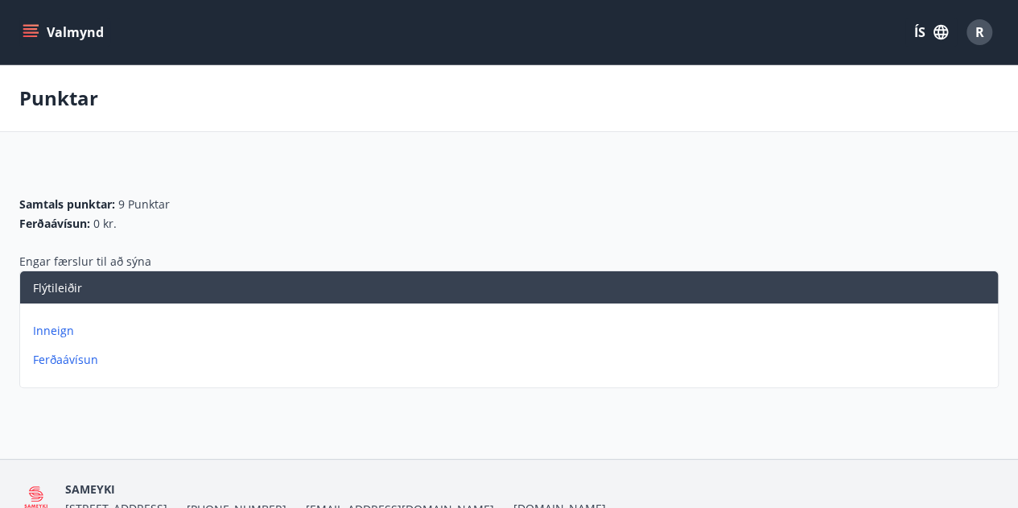
click at [33, 29] on icon "menu" at bounding box center [30, 29] width 14 height 2
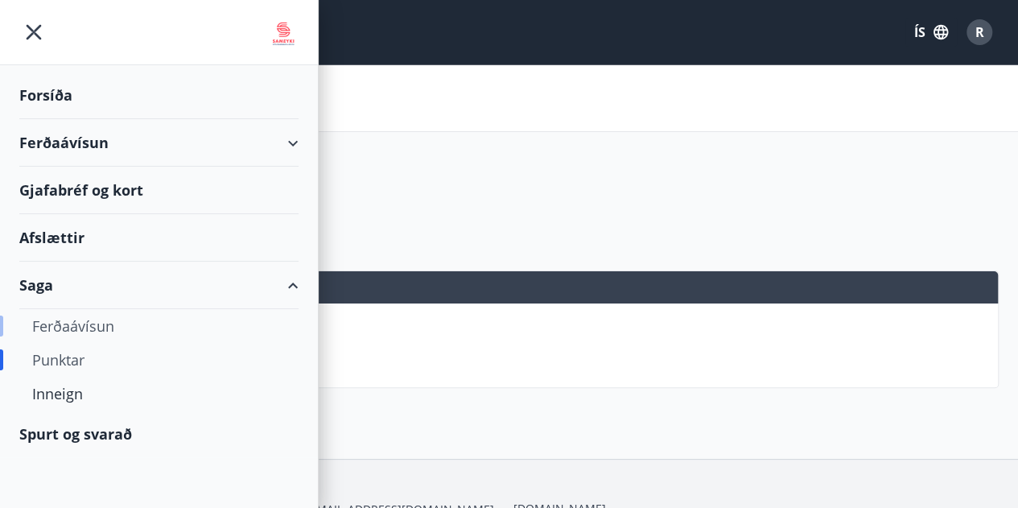
click at [88, 332] on div "Ferðaávísun" at bounding box center [159, 326] width 254 height 34
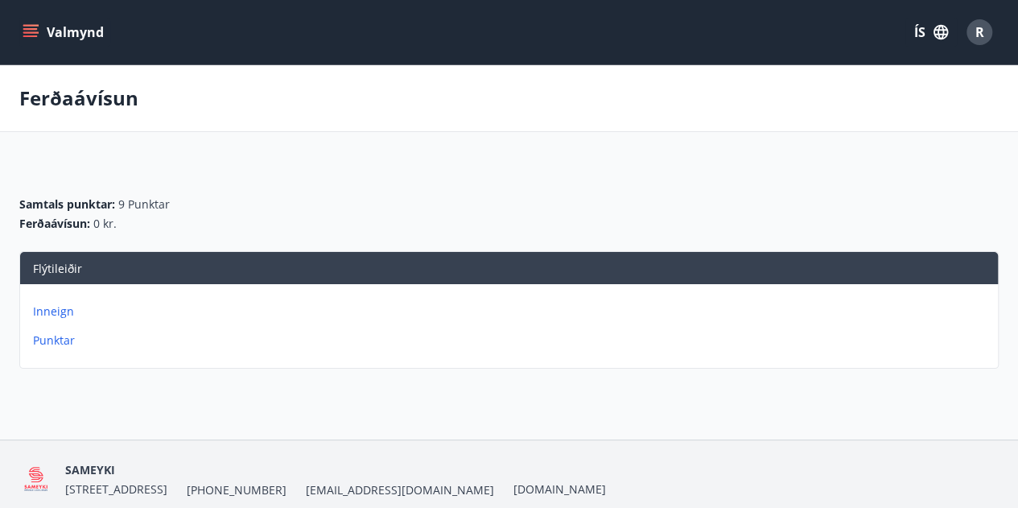
click at [29, 25] on icon "menu" at bounding box center [32, 26] width 18 height 2
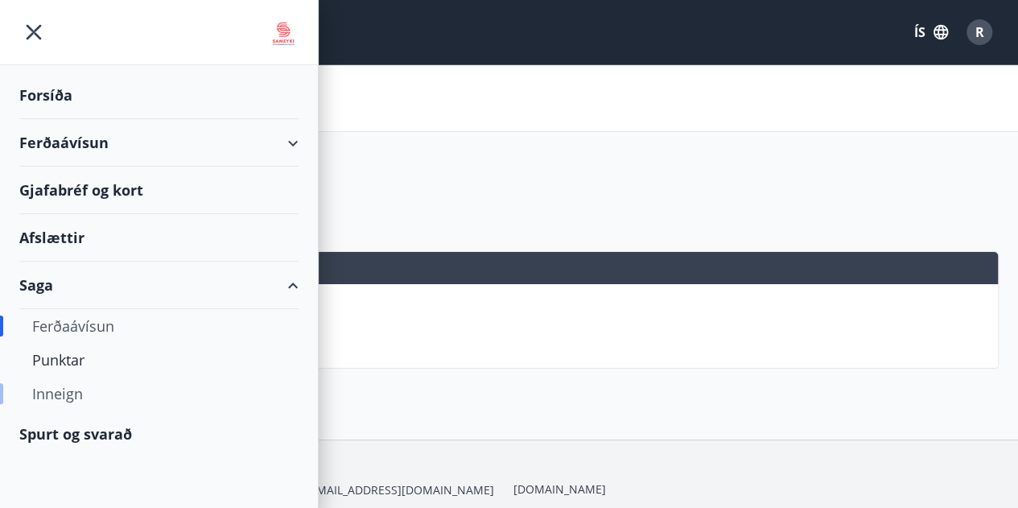
click at [49, 398] on div "Inneign" at bounding box center [159, 394] width 254 height 34
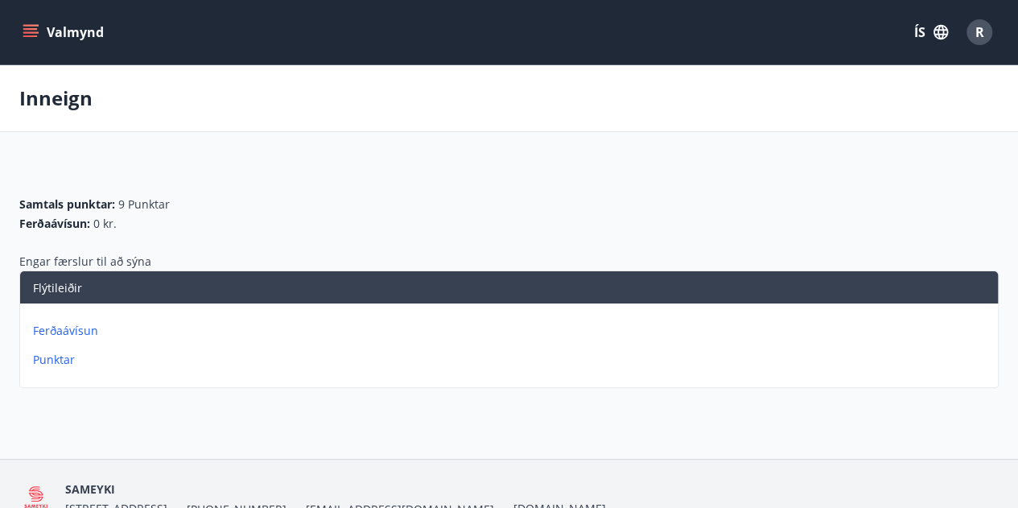
click at [27, 33] on icon "menu" at bounding box center [31, 32] width 16 height 16
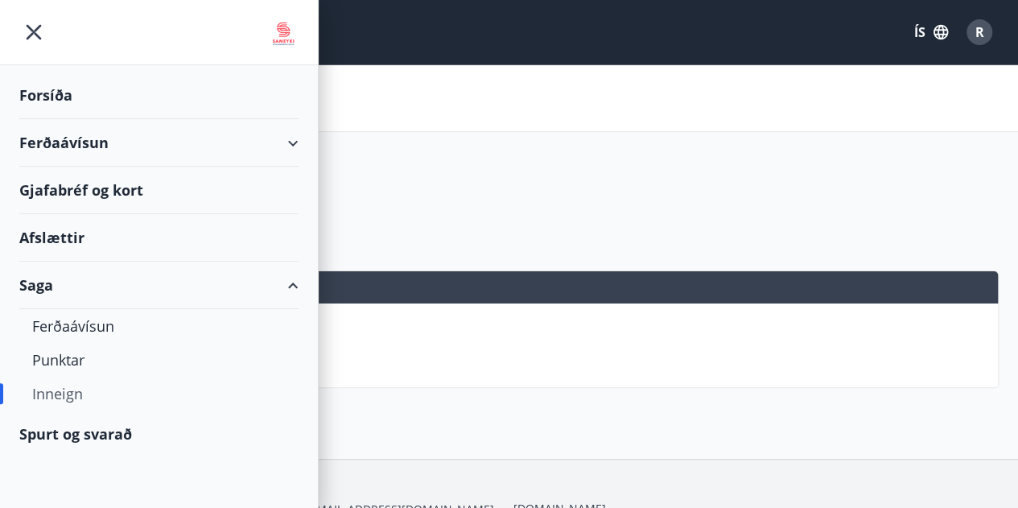
click at [85, 189] on div "Gjafabréf og kort" at bounding box center [158, 190] width 279 height 47
click at [186, 153] on div "Ferðaávísun" at bounding box center [158, 142] width 279 height 47
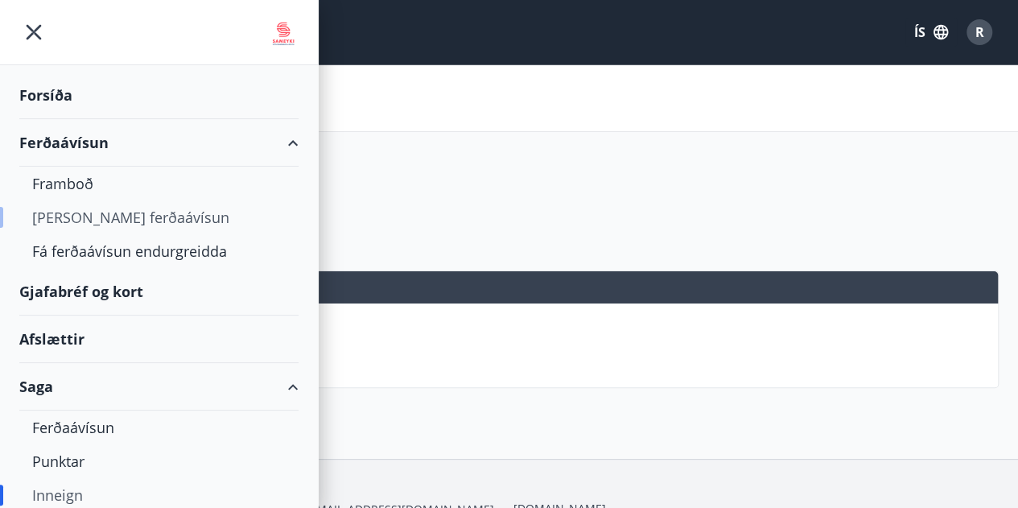
click at [122, 209] on div "[PERSON_NAME] ferðaávísun" at bounding box center [159, 217] width 254 height 34
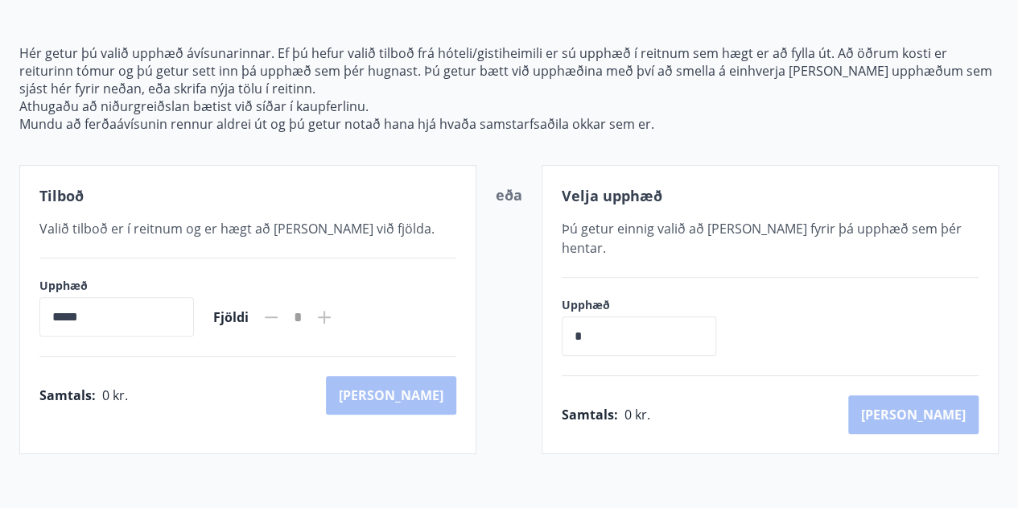
scroll to position [158, 0]
click at [299, 217] on div "Tilboð Valið tilboð er í reitnum og er hægt að bæta við fjölda. Upphæð ***** ​ …" at bounding box center [247, 310] width 457 height 289
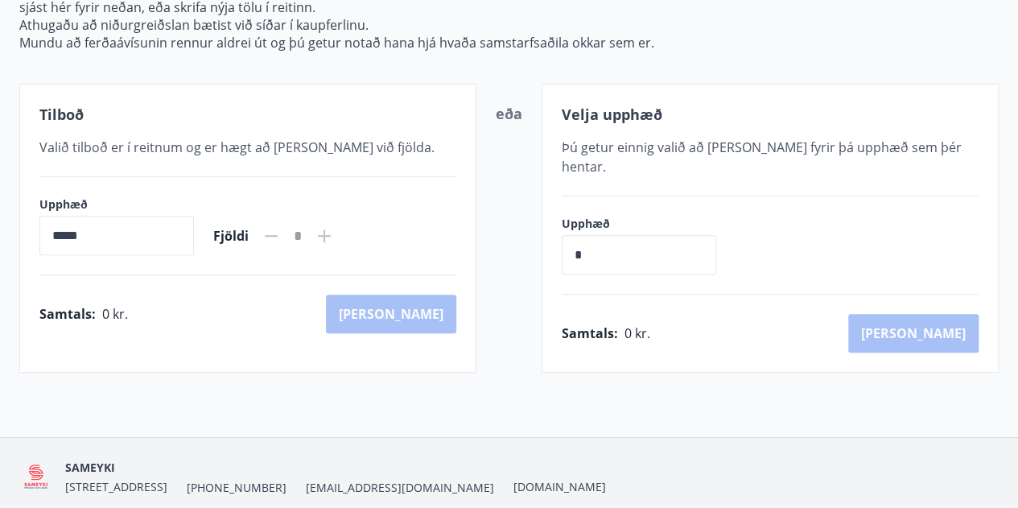
scroll to position [0, 0]
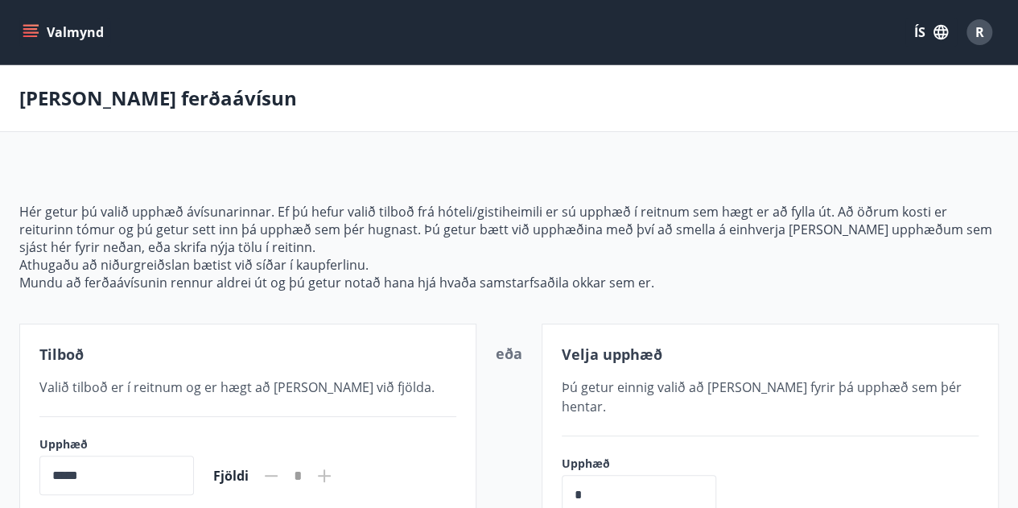
click at [84, 36] on button "Valmynd" at bounding box center [64, 32] width 91 height 29
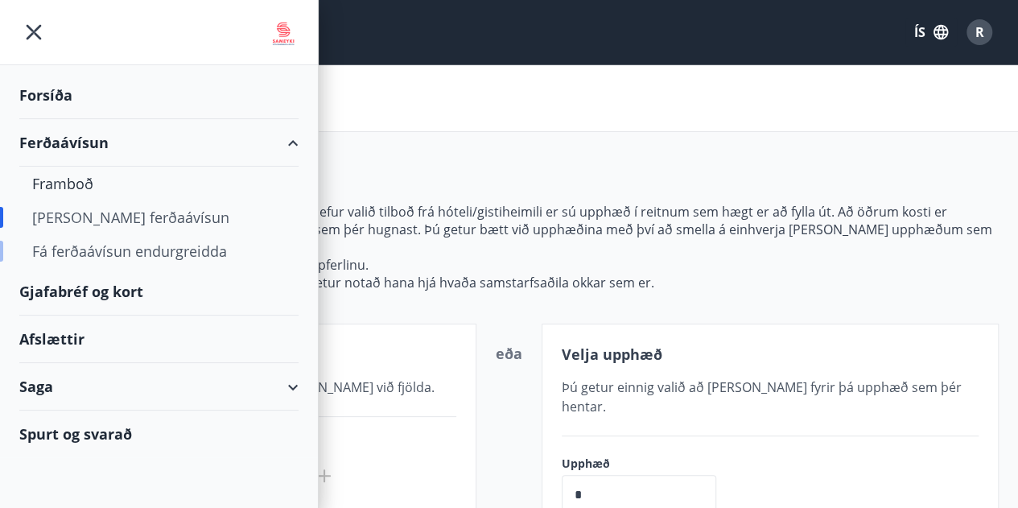
click at [87, 246] on div "Fá ferðaávísun endurgreidda" at bounding box center [159, 251] width 254 height 34
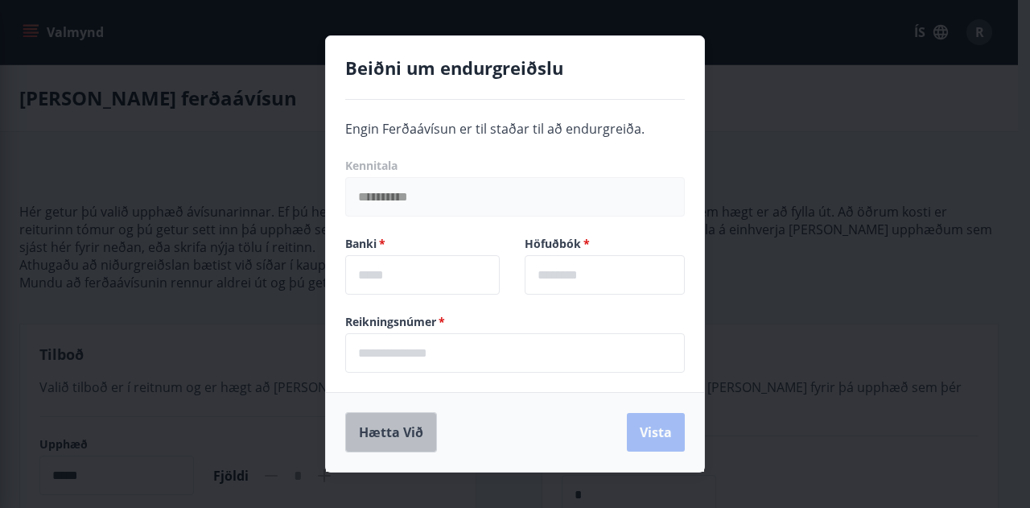
click at [390, 440] on button "Hætta við" at bounding box center [391, 432] width 92 height 40
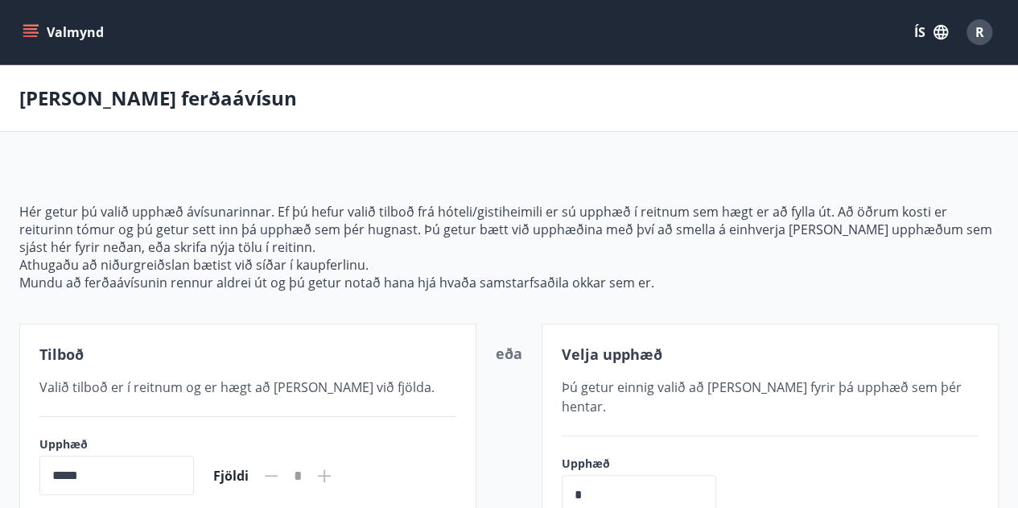
click at [92, 7] on div "Valmynd ÍS R" at bounding box center [509, 32] width 1018 height 64
click at [66, 29] on button "Valmynd" at bounding box center [64, 32] width 91 height 29
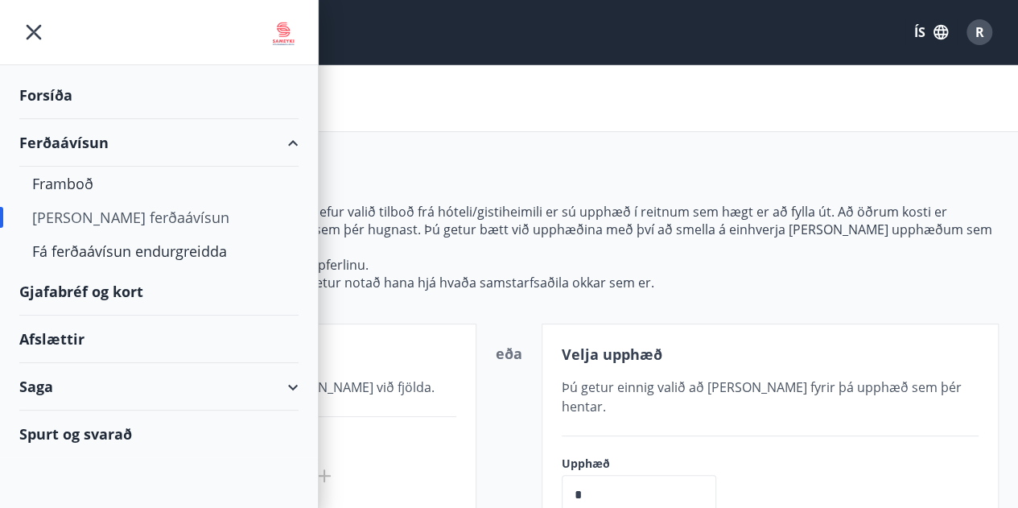
click at [93, 431] on div "Spurt og svarað" at bounding box center [158, 434] width 279 height 47
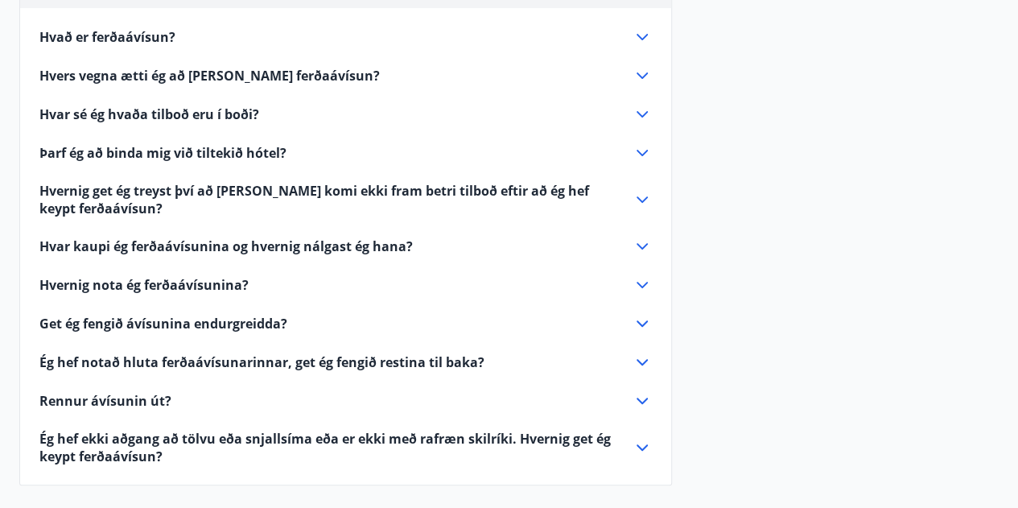
scroll to position [221, 0]
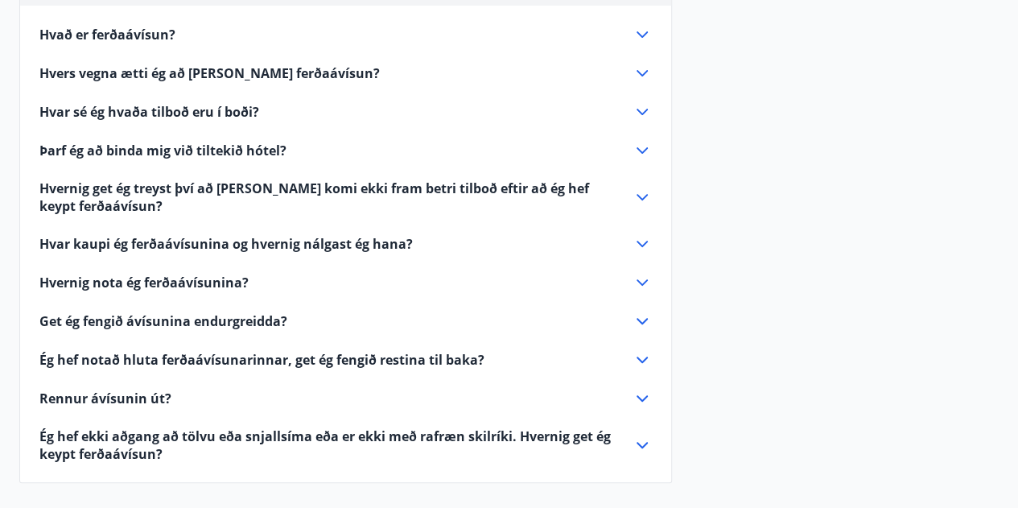
click at [634, 76] on icon at bounding box center [642, 73] width 19 height 19
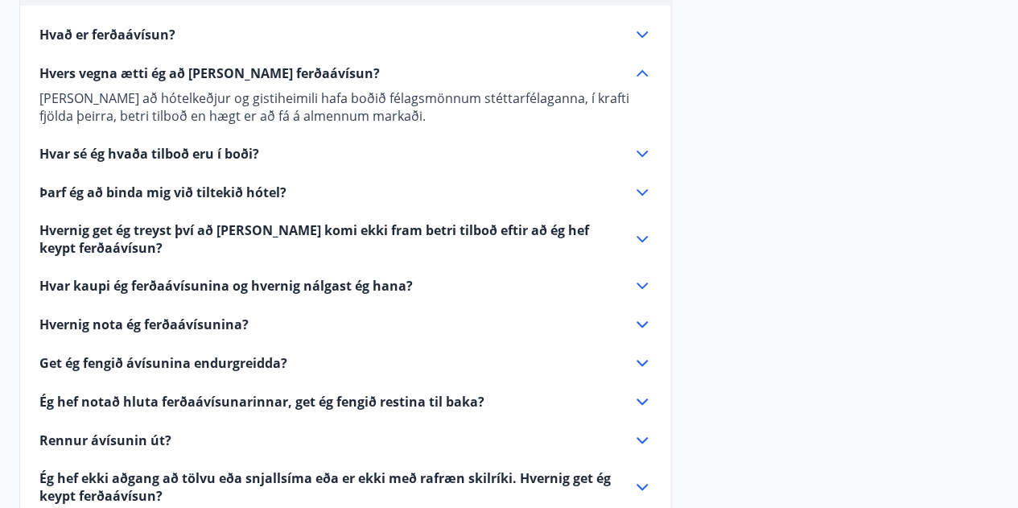
click at [493, 326] on div "Hvernig nota ég ferðaávísunina?" at bounding box center [335, 325] width 593 height 18
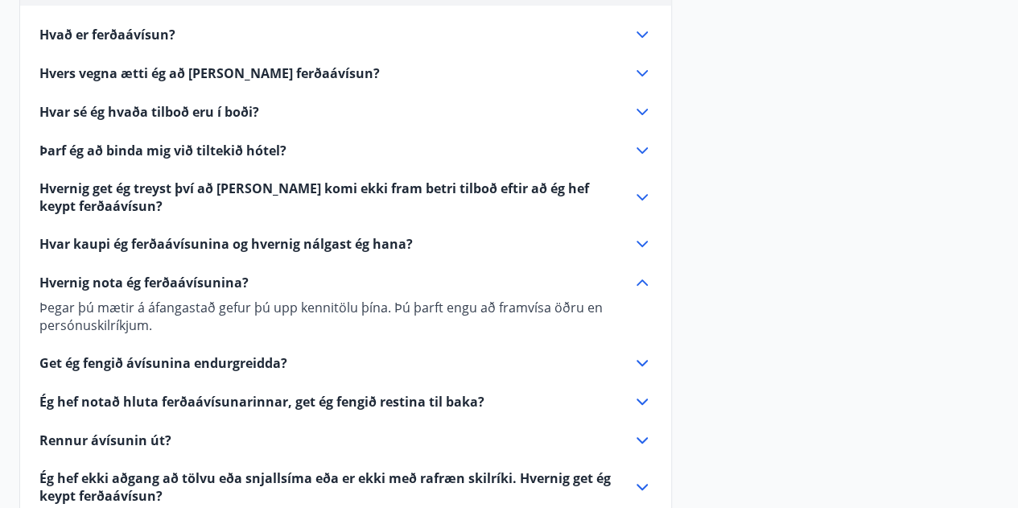
click at [468, 283] on div "Hvernig nota ég ferðaávísunina?" at bounding box center [335, 283] width 593 height 18
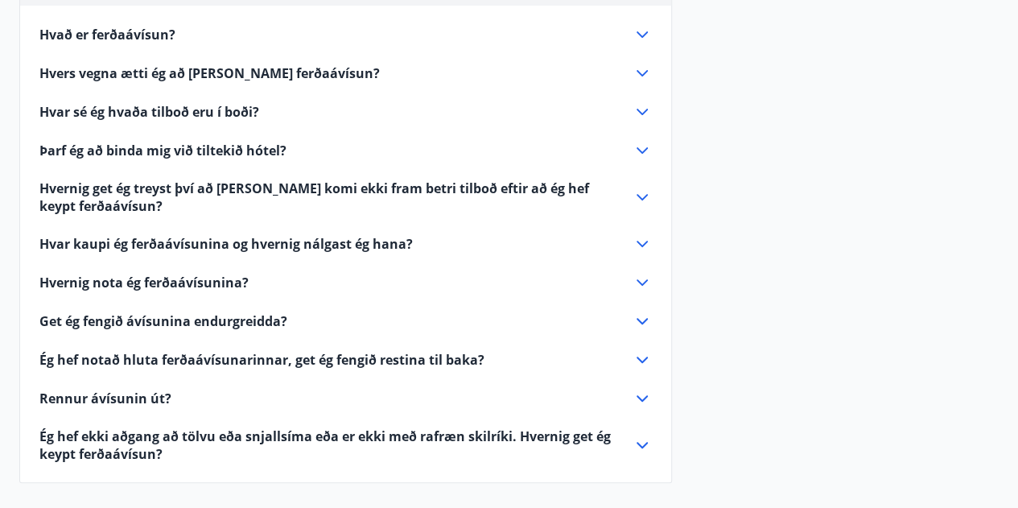
click at [421, 395] on div "Rennur ávísunin út?" at bounding box center [335, 399] width 593 height 18
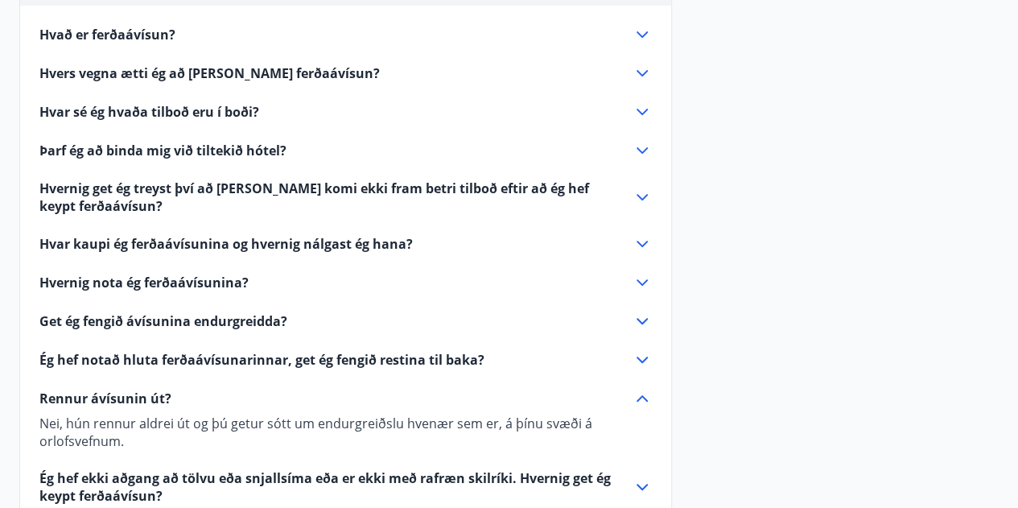
click at [421, 395] on div "Rennur ávísunin út?" at bounding box center [335, 399] width 593 height 18
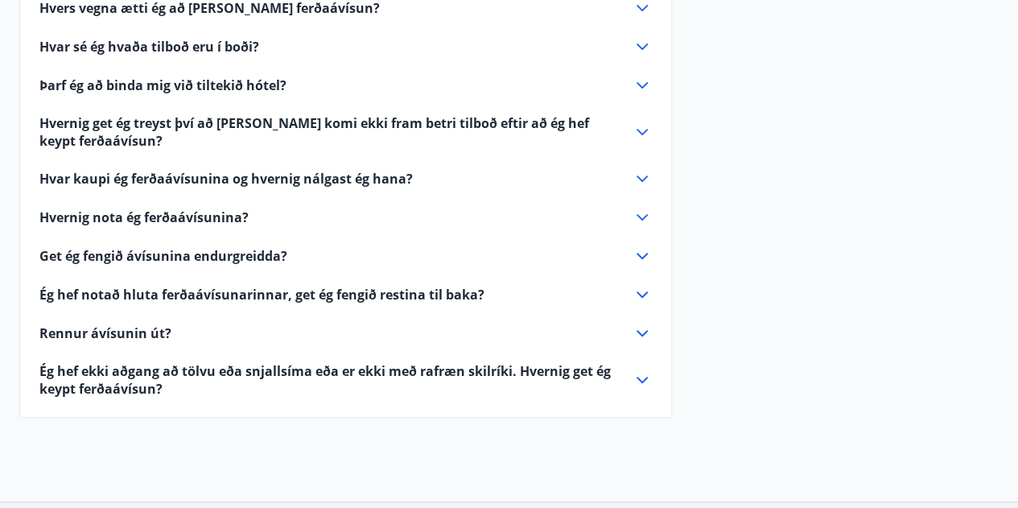
scroll to position [287, 0]
click at [417, 372] on span "Ég hef ekki aðgang að tölvu eða snjallsíma eða er ekki með rafræn skilríki. Hve…" at bounding box center [326, 378] width 574 height 35
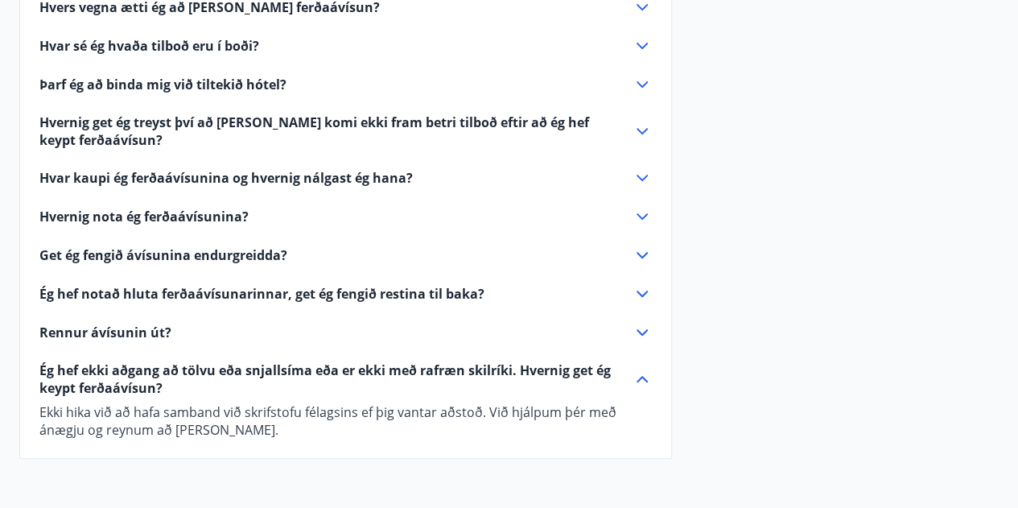
click at [417, 372] on span "Ég hef ekki aðgang að tölvu eða snjallsíma eða er ekki með rafræn skilríki. Hve…" at bounding box center [326, 378] width 574 height 35
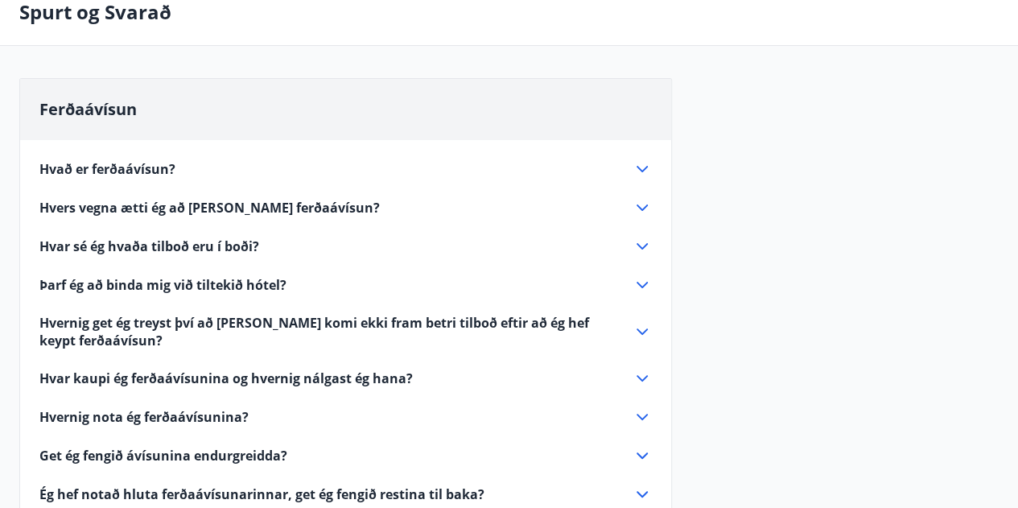
scroll to position [85, 0]
click at [414, 171] on div "Hvað er ferðaávísun?" at bounding box center [335, 170] width 593 height 18
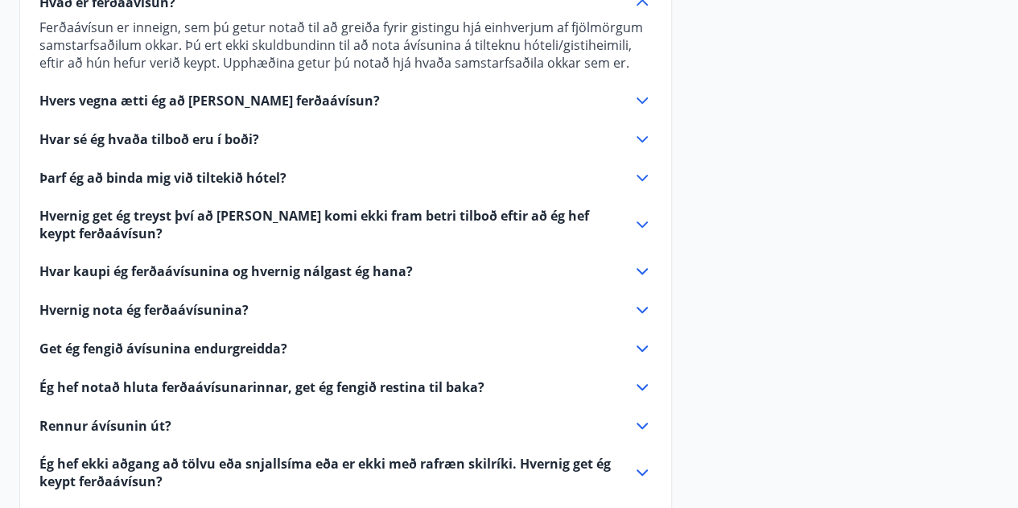
scroll to position [0, 0]
